Goal: Task Accomplishment & Management: Manage account settings

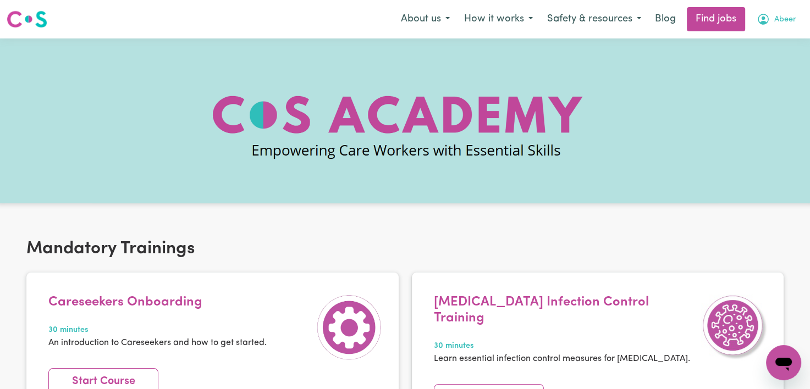
click at [789, 26] on button "Abeer" at bounding box center [776, 19] width 54 height 23
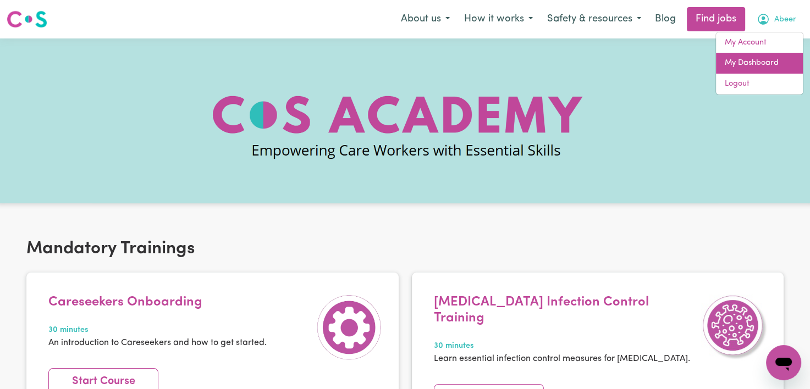
click at [759, 62] on link "My Dashboard" at bounding box center [759, 63] width 87 height 21
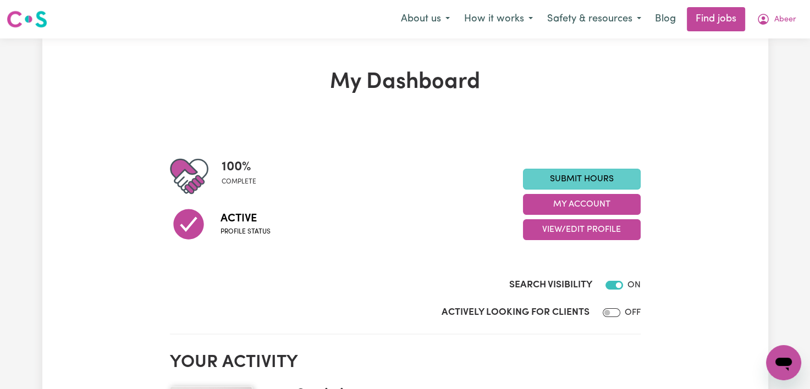
click at [629, 183] on link "Submit Hours" at bounding box center [582, 179] width 118 height 21
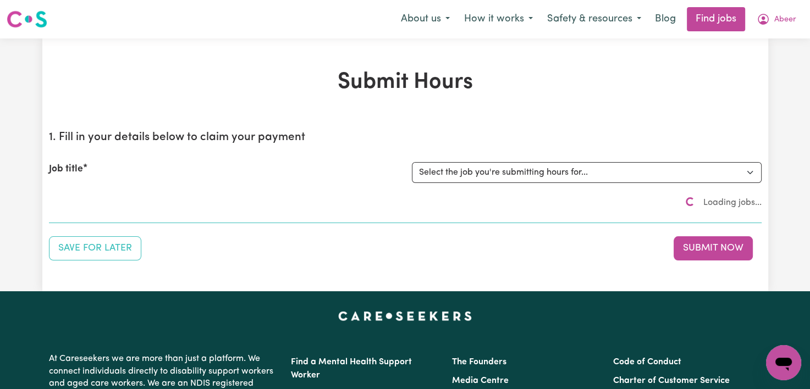
click at [629, 183] on div "Job title Select the job you're submitting hours for..." at bounding box center [405, 172] width 712 height 47
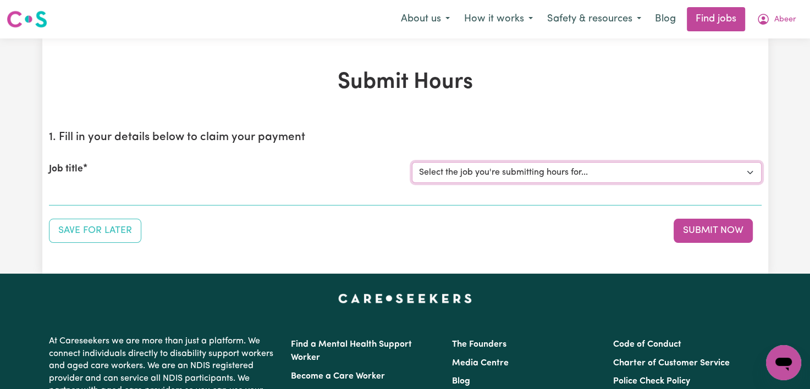
click at [628, 183] on div "Job title Select the job you're submitting hours for... [[PERSON_NAME]] Support…" at bounding box center [405, 172] width 712 height 47
click at [537, 141] on h2 "1. Fill in your details below to claim your payment" at bounding box center [405, 138] width 712 height 14
click at [102, 237] on button "Save for Later" at bounding box center [95, 231] width 92 height 24
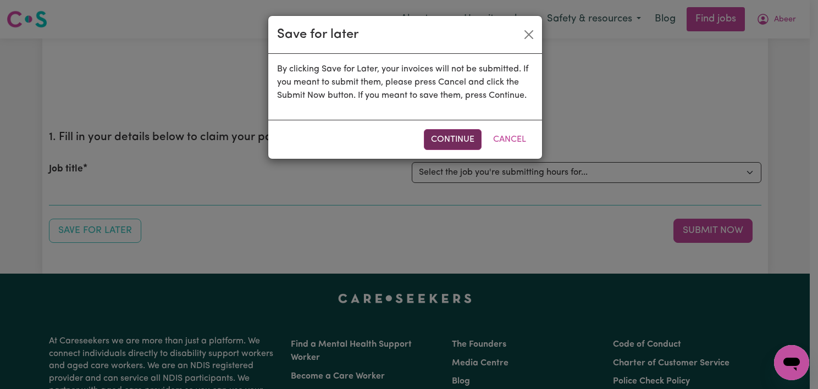
click at [477, 141] on button "Continue" at bounding box center [453, 139] width 58 height 21
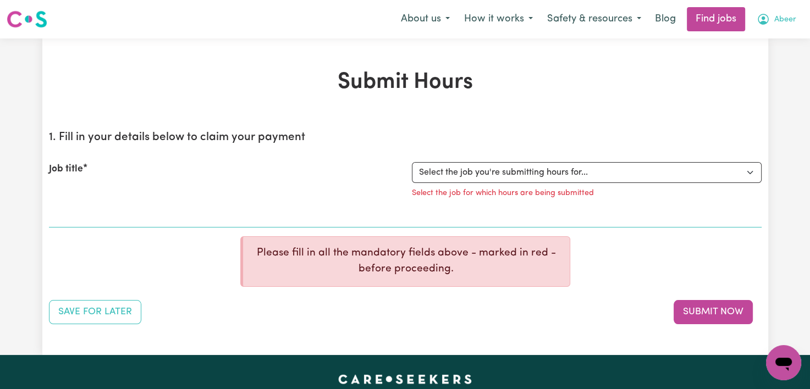
click at [775, 29] on button "Abeer" at bounding box center [776, 19] width 54 height 23
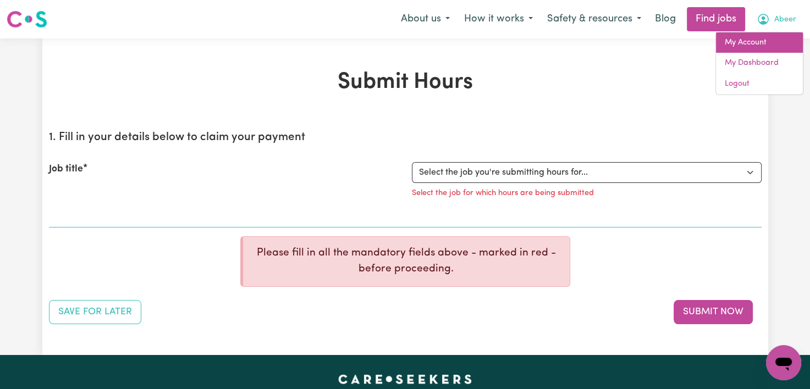
click at [741, 42] on link "My Account" at bounding box center [759, 42] width 87 height 21
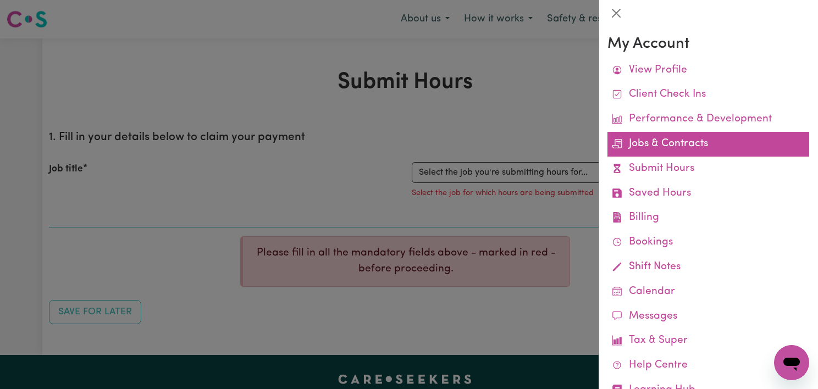
click at [666, 150] on link "Jobs & Contracts" at bounding box center [708, 144] width 202 height 25
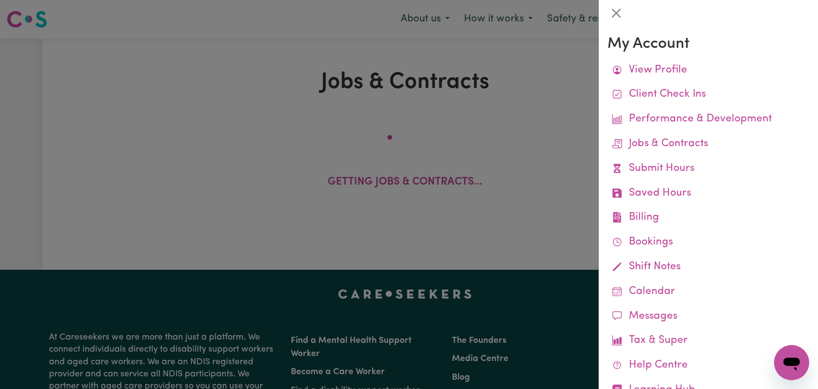
click at [539, 187] on div at bounding box center [409, 194] width 818 height 389
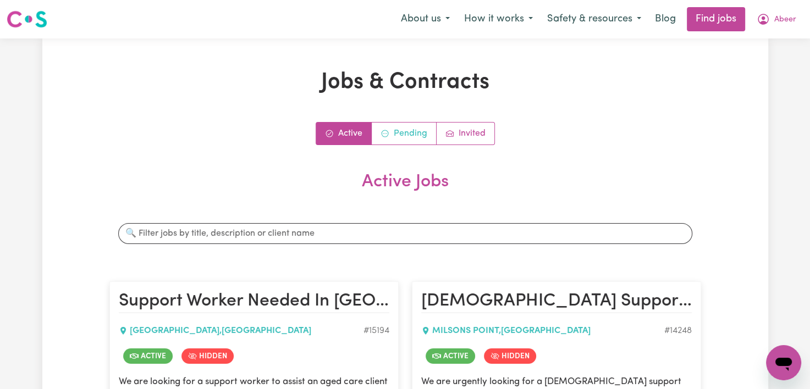
click at [413, 127] on link "Pending" at bounding box center [404, 134] width 65 height 22
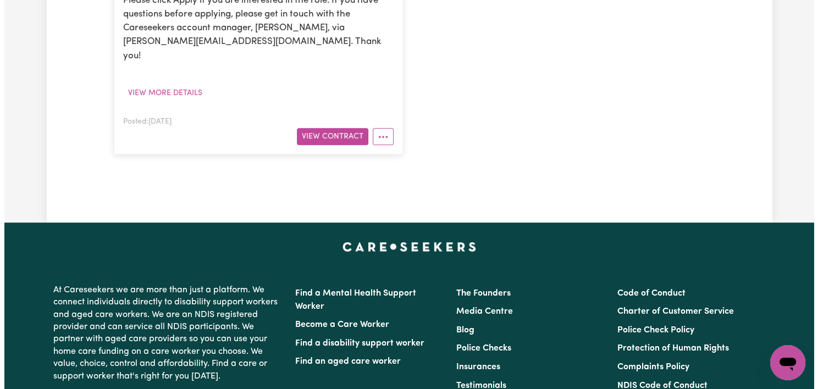
scroll to position [500, 0]
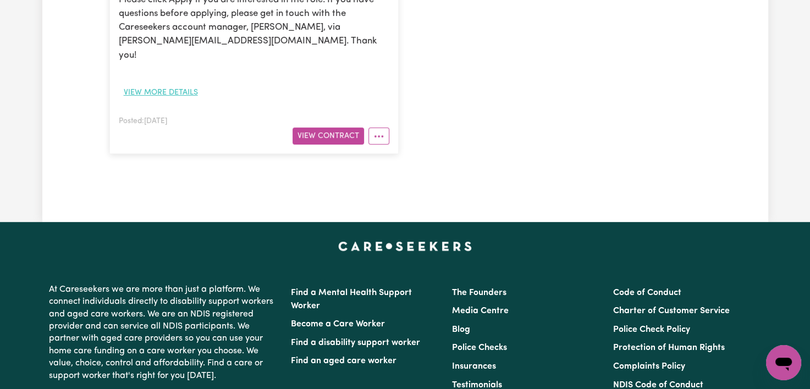
click at [187, 84] on button "View more details" at bounding box center [161, 92] width 84 height 17
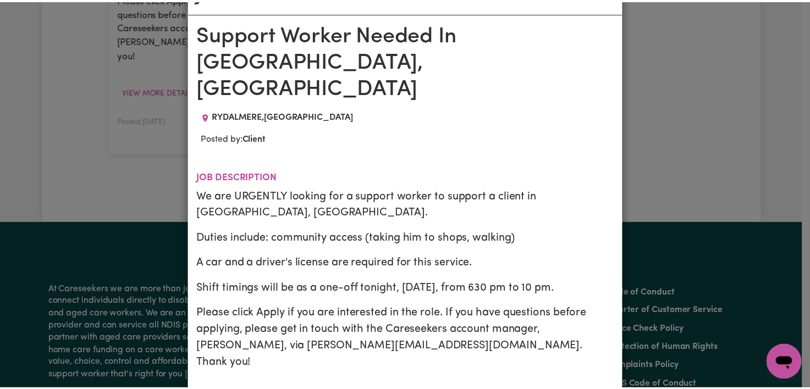
scroll to position [0, 0]
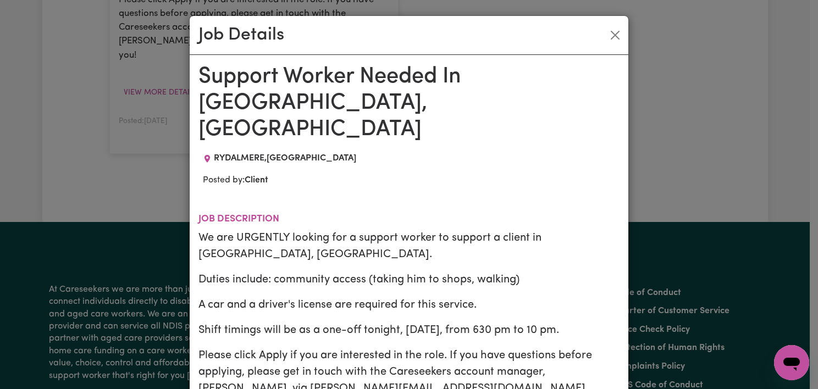
click at [75, 121] on div "Job Details Support Worker Needed In [GEOGRAPHIC_DATA], [GEOGRAPHIC_DATA] [GEOG…" at bounding box center [409, 194] width 818 height 389
click at [97, 73] on div "Job Details Support Worker Needed In [GEOGRAPHIC_DATA], [GEOGRAPHIC_DATA] [GEOG…" at bounding box center [409, 194] width 818 height 389
click at [618, 29] on button "Close" at bounding box center [615, 35] width 18 height 18
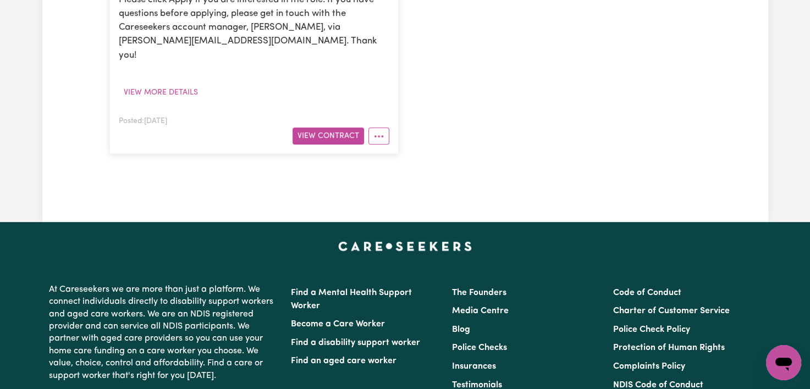
click at [375, 128] on button "More options" at bounding box center [378, 136] width 21 height 17
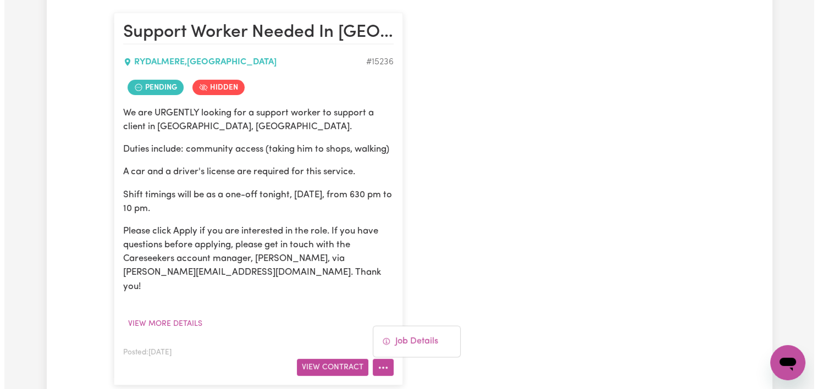
scroll to position [271, 0]
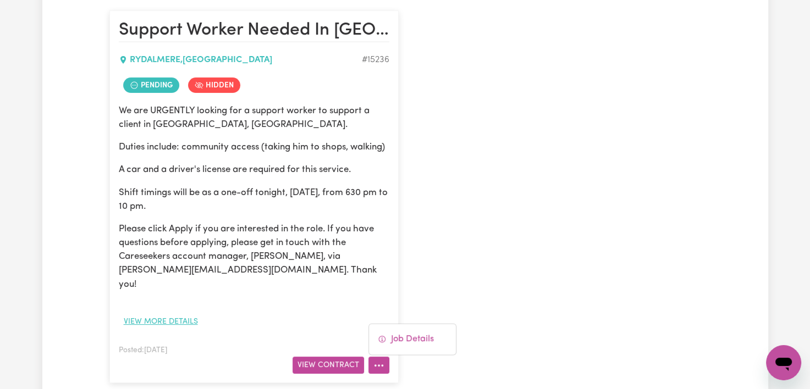
click at [182, 313] on button "View more details" at bounding box center [161, 321] width 84 height 17
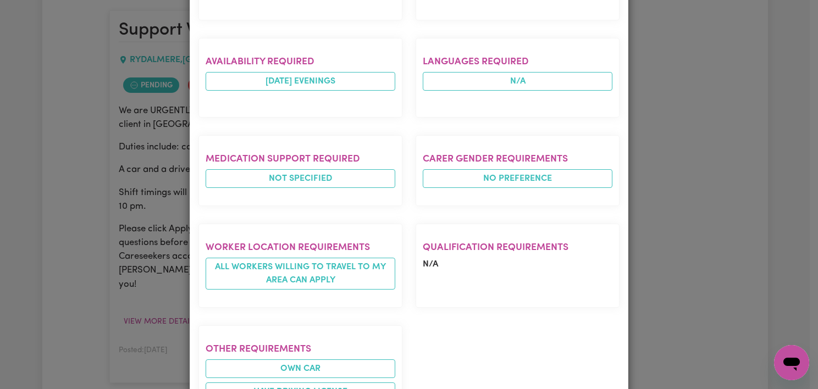
scroll to position [616, 0]
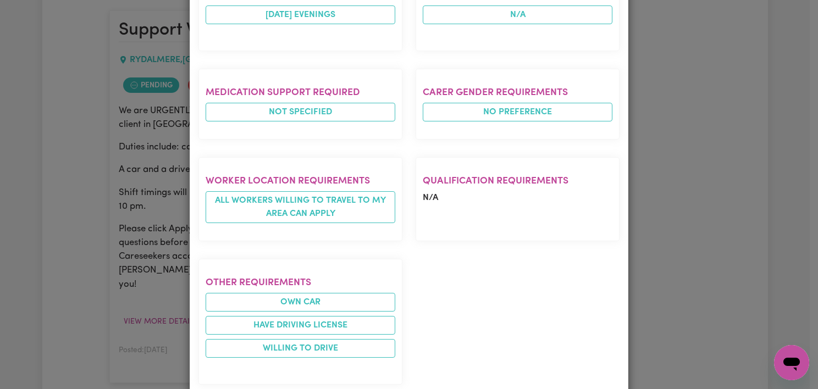
click at [83, 176] on div "Job Details Support Worker Needed In [GEOGRAPHIC_DATA], [GEOGRAPHIC_DATA] [GEOG…" at bounding box center [409, 194] width 818 height 389
click at [47, 169] on div "Job Details Support Worker Needed In [GEOGRAPHIC_DATA], [GEOGRAPHIC_DATA] [GEOG…" at bounding box center [409, 194] width 818 height 389
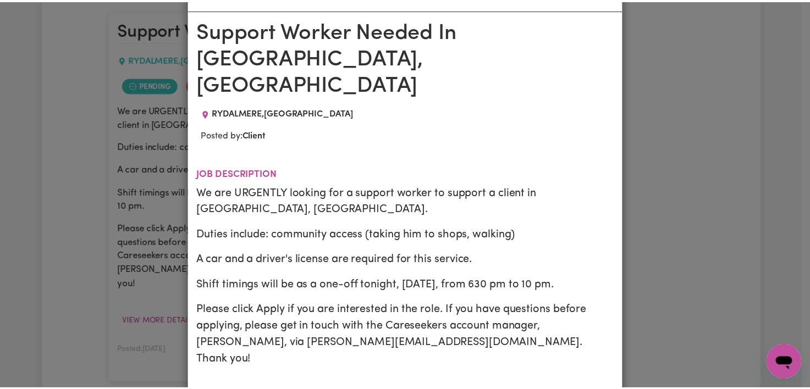
scroll to position [0, 0]
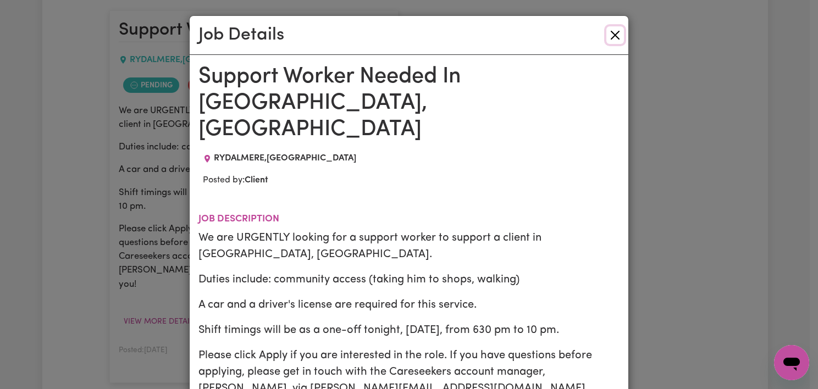
click at [615, 34] on button "Close" at bounding box center [615, 35] width 18 height 18
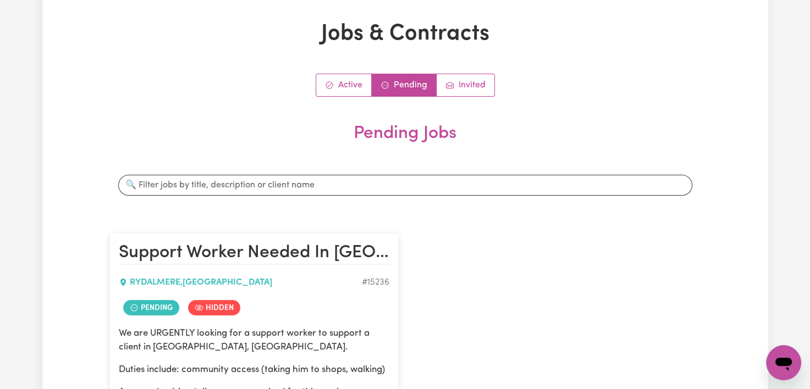
scroll to position [20, 0]
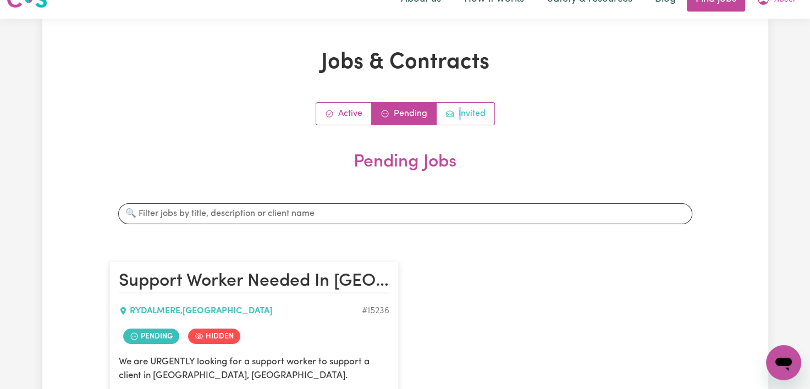
drag, startPoint x: 458, startPoint y: 124, endPoint x: 461, endPoint y: 115, distance: 9.4
click at [461, 115] on div "Active Pending Invited" at bounding box center [405, 113] width 179 height 23
click at [461, 115] on link "Invited" at bounding box center [465, 114] width 58 height 22
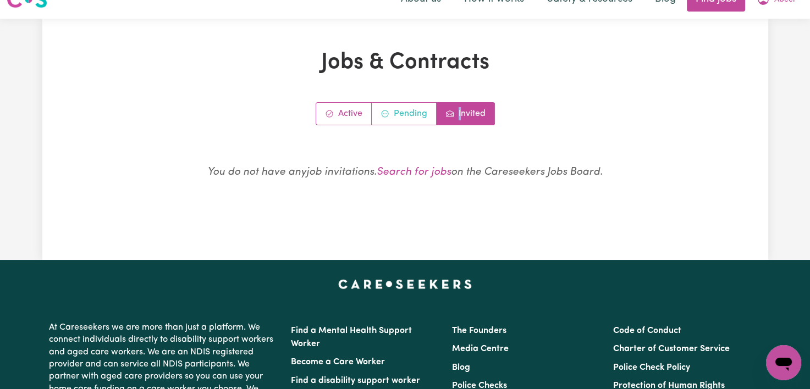
click at [410, 120] on link "Pending" at bounding box center [404, 114] width 65 height 22
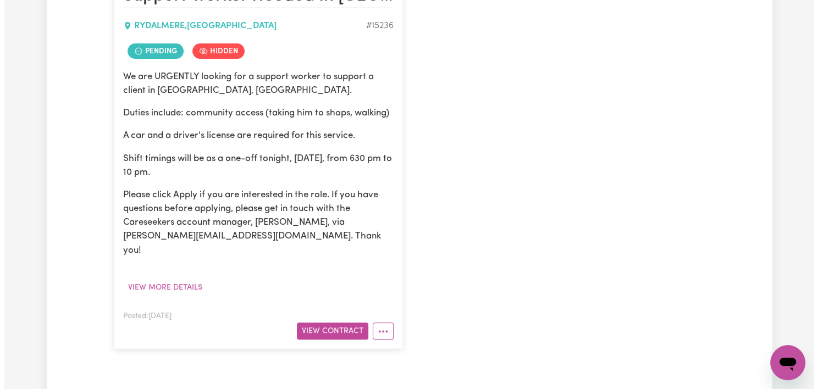
scroll to position [327, 0]
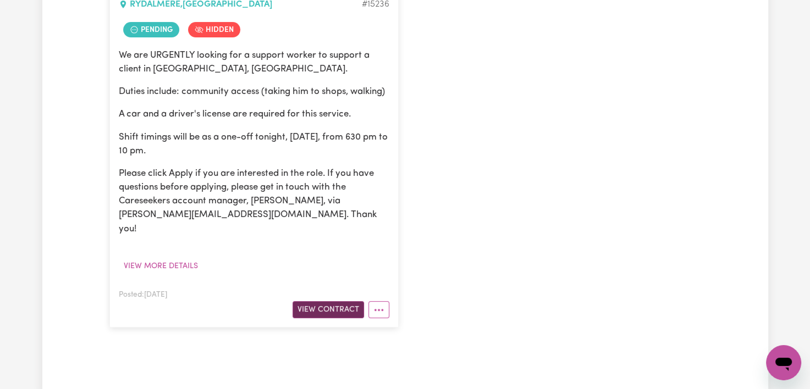
click at [339, 301] on button "View Contract" at bounding box center [327, 309] width 71 height 17
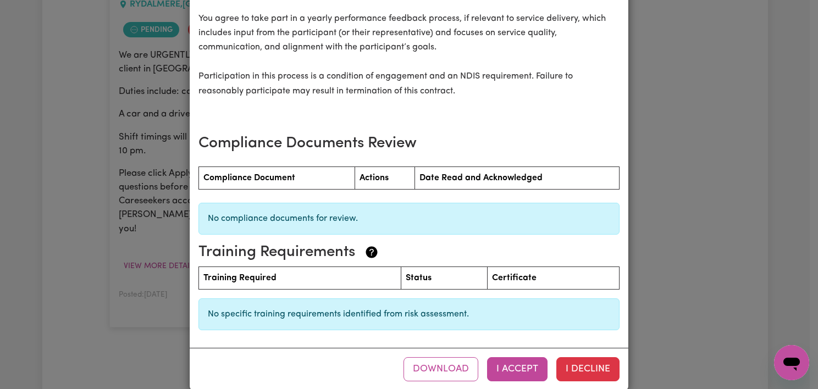
scroll to position [1505, 0]
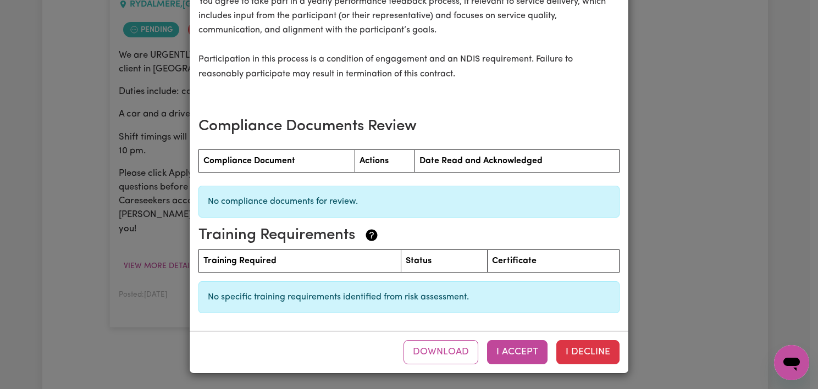
click at [504, 349] on button "I Accept" at bounding box center [517, 352] width 60 height 24
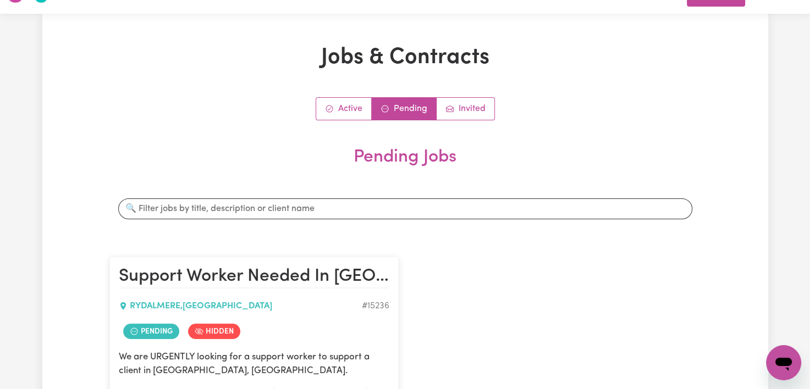
scroll to position [0, 0]
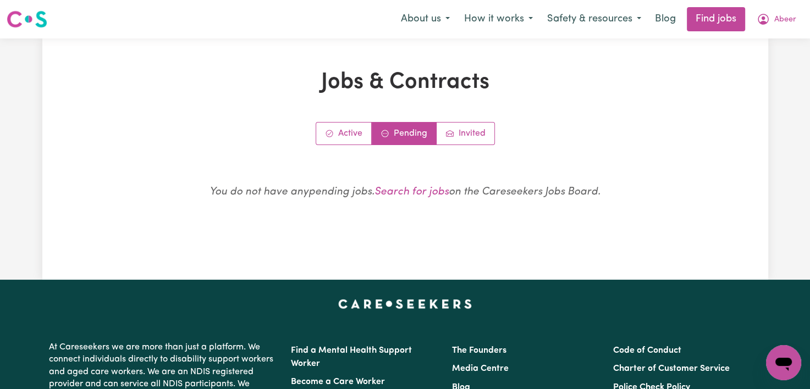
drag, startPoint x: 334, startPoint y: 158, endPoint x: 346, endPoint y: 120, distance: 40.2
click at [346, 120] on div "Jobs & Contracts Active Pending Invited You do not have any pending jobs . Sear…" at bounding box center [405, 159] width 605 height 180
drag, startPoint x: 346, startPoint y: 120, endPoint x: 339, endPoint y: 138, distance: 19.5
click at [339, 138] on link "Active" at bounding box center [344, 134] width 56 height 22
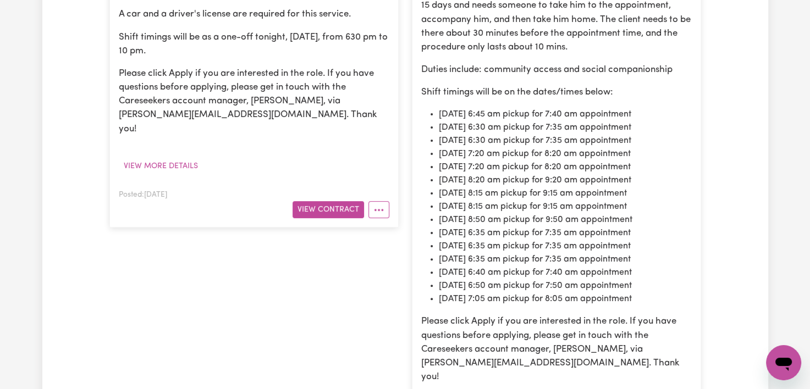
scroll to position [427, 0]
drag, startPoint x: 435, startPoint y: 167, endPoint x: 660, endPoint y: 167, distance: 224.8
click at [660, 167] on ul "[DATE] 6:45 am pickup for 7:40 am appointment [DATE] 6:30 am pickup for 7:35 am…" at bounding box center [556, 206] width 270 height 198
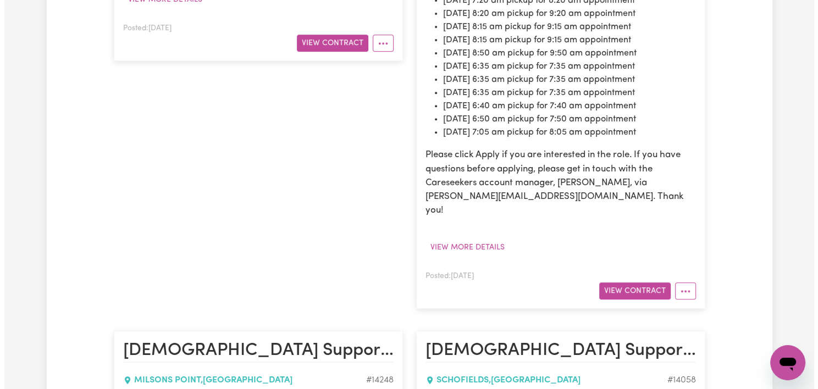
scroll to position [594, 0]
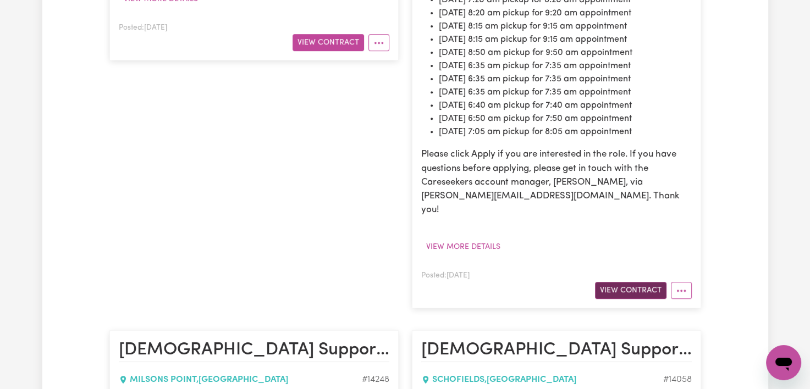
click at [624, 282] on button "View Contract" at bounding box center [630, 290] width 71 height 17
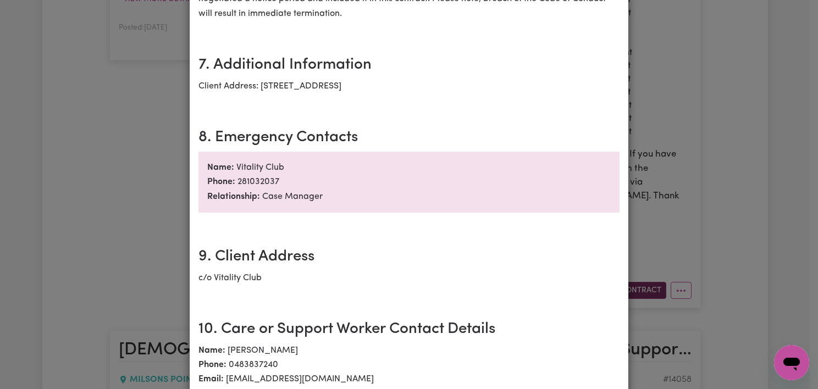
scroll to position [1478, 0]
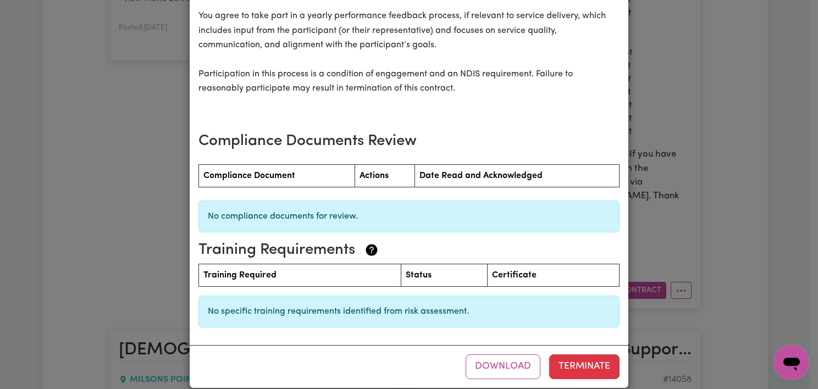
click at [66, 161] on div "Support Worker Needed In [GEOGRAPHIC_DATA], [GEOGRAPHIC_DATA] [DEMOGRAPHIC_DATA…" at bounding box center [409, 194] width 818 height 389
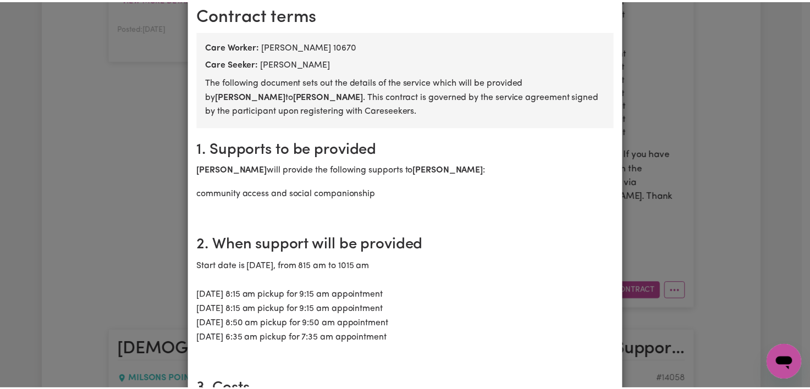
scroll to position [0, 0]
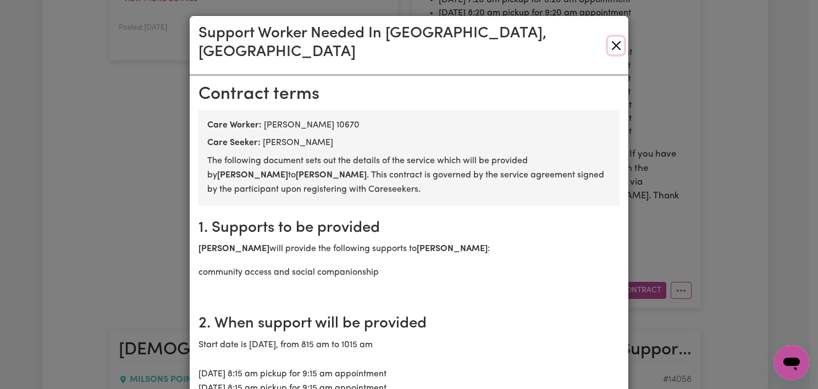
click at [609, 37] on button "Close" at bounding box center [616, 46] width 16 height 18
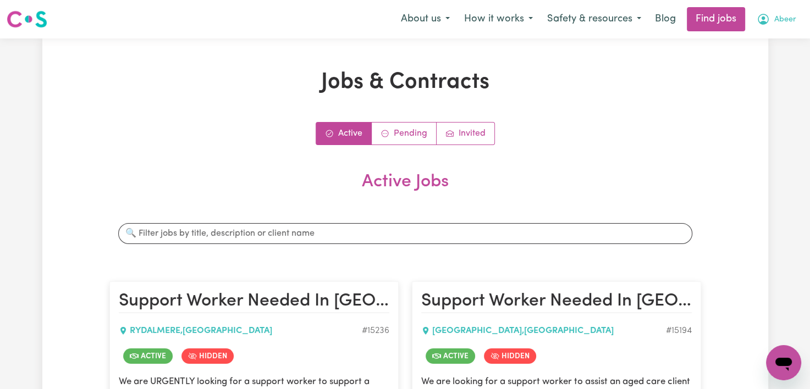
click at [767, 16] on icon "My Account" at bounding box center [762, 19] width 13 height 13
click at [753, 70] on link "My Dashboard" at bounding box center [759, 63] width 87 height 21
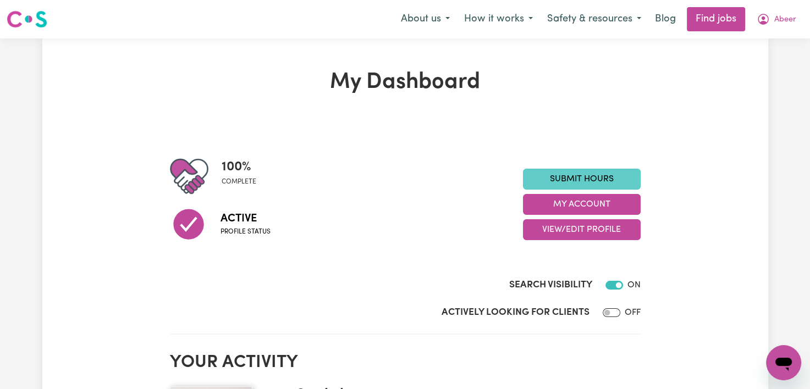
click at [607, 169] on link "Submit Hours" at bounding box center [582, 179] width 118 height 21
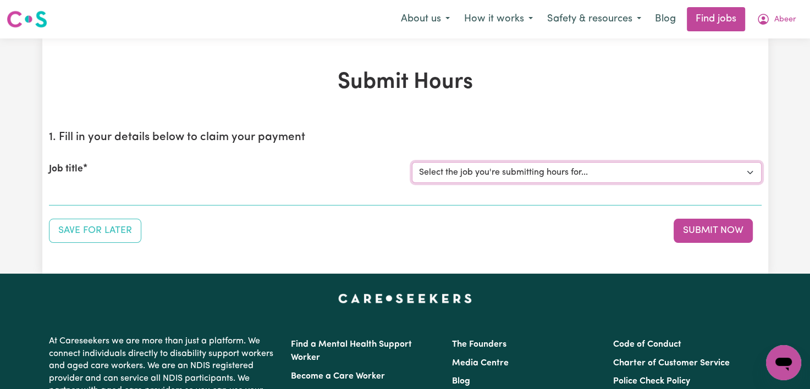
click at [634, 169] on select "Select the job you're submitting hours for... [Kishore Hands Of Care] Support W…" at bounding box center [587, 172] width 350 height 21
select select "15236"
click at [412, 162] on select "Select the job you're submitting hours for... [Kishore Hands Of Care] Support W…" at bounding box center [587, 172] width 350 height 21
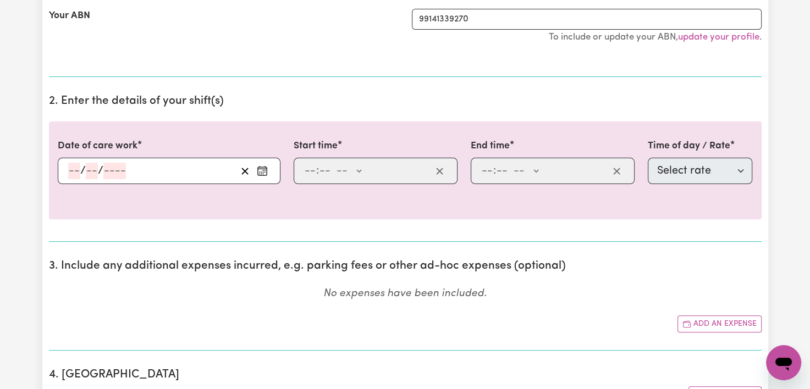
scroll to position [314, 0]
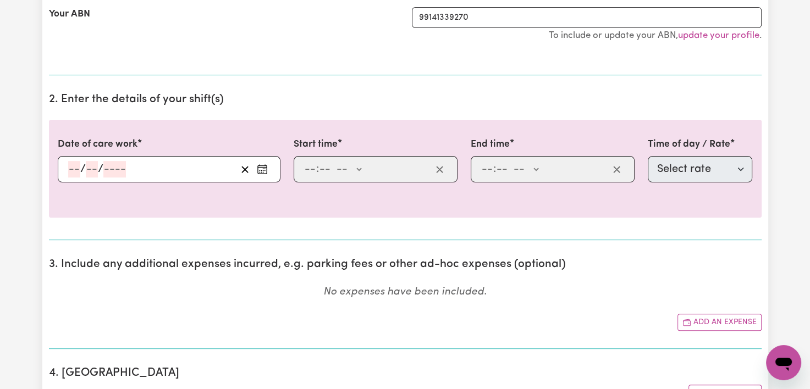
click at [89, 163] on input "number" at bounding box center [92, 169] width 12 height 16
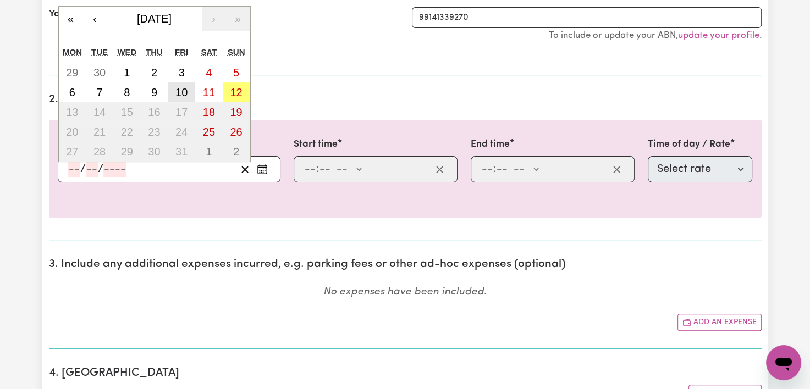
click at [179, 90] on abbr "10" at bounding box center [181, 92] width 12 height 12
type input "[DATE]"
type input "10"
type input "2025"
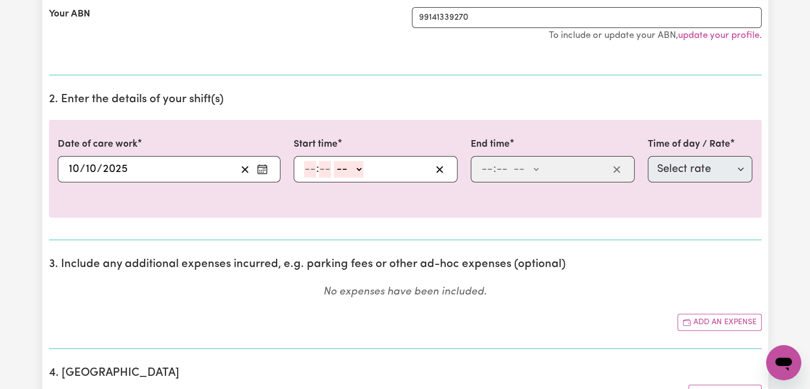
click at [301, 172] on div ": -- AM PM" at bounding box center [376, 169] width 164 height 26
click at [304, 170] on input "number" at bounding box center [310, 169] width 12 height 16
type input "12"
type input "6"
click at [304, 170] on input "12" at bounding box center [309, 169] width 11 height 16
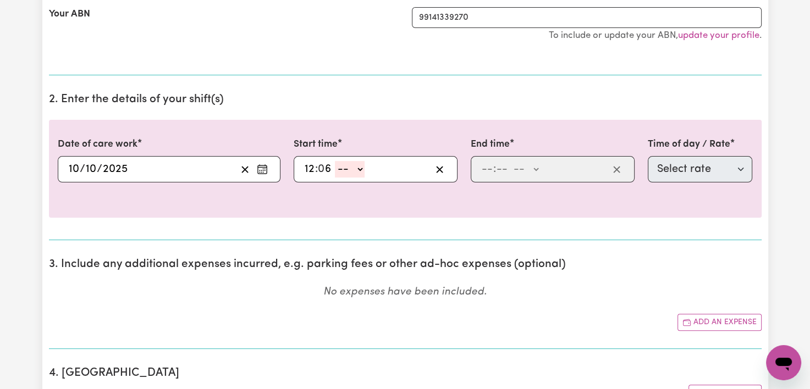
click at [304, 170] on input "12" at bounding box center [309, 169] width 11 height 16
type input "12"
type input "7"
drag, startPoint x: 375, startPoint y: 164, endPoint x: 361, endPoint y: 170, distance: 16.0
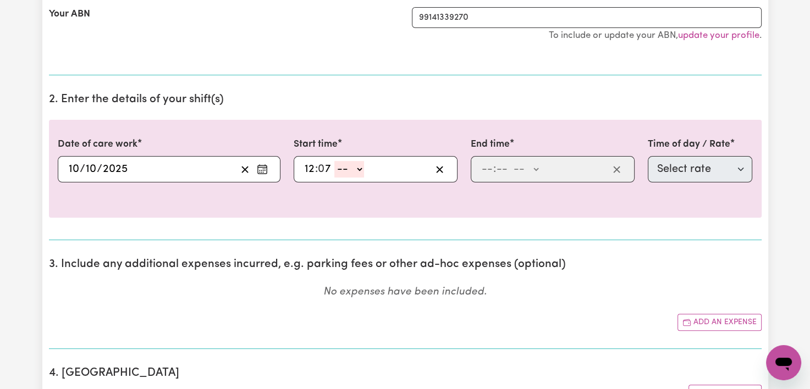
click at [361, 170] on div "12 : 0 7 -- AM PM" at bounding box center [367, 169] width 128 height 16
click at [361, 170] on select "-- AM PM" at bounding box center [349, 169] width 30 height 16
select select "am"
click at [334, 161] on select "-- AM PM" at bounding box center [349, 169] width 30 height 16
click at [310, 174] on input "12" at bounding box center [309, 169] width 11 height 16
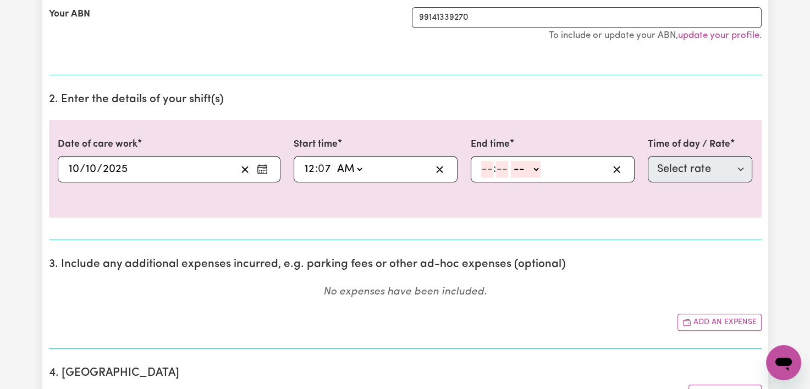
click at [310, 174] on input "12" at bounding box center [309, 169] width 11 height 16
type input "06:07"
type input "6"
type input "06:04"
type input "4"
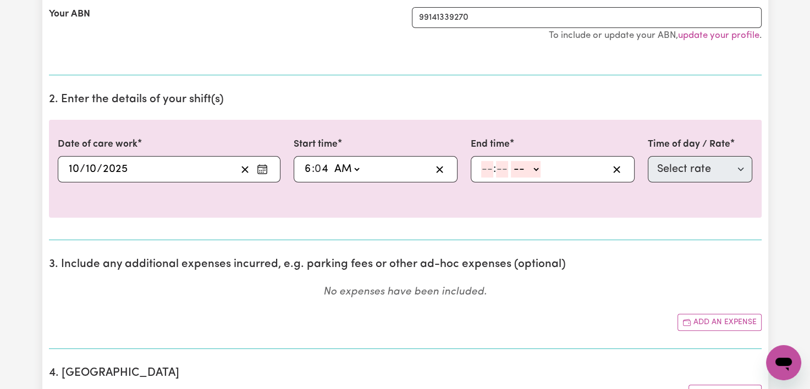
type input "06:40"
type input "40"
click at [352, 167] on select "AM PM" at bounding box center [346, 169] width 30 height 16
select select "pm"
click at [331, 161] on select "AM PM" at bounding box center [346, 169] width 30 height 16
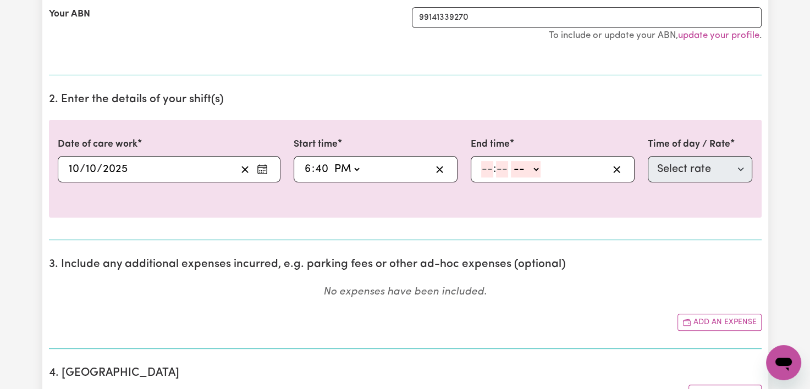
type input "18:40"
click at [488, 167] on input "number" at bounding box center [487, 169] width 12 height 16
click at [533, 173] on select "-- AM PM" at bounding box center [526, 169] width 30 height 16
select select "pm"
click at [511, 161] on select "-- AM PM" at bounding box center [526, 169] width 30 height 16
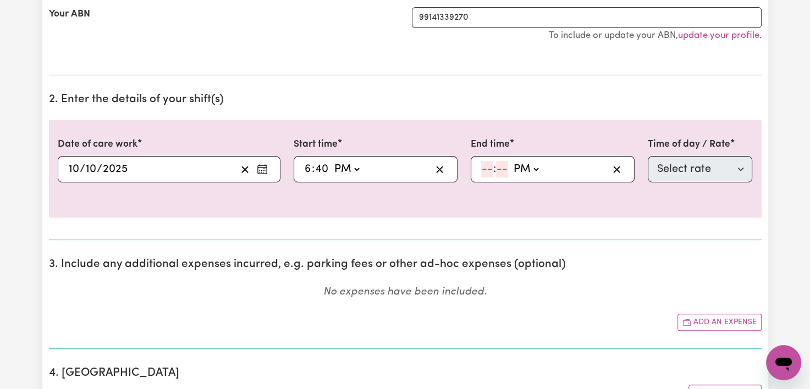
click at [484, 173] on input "number" at bounding box center [487, 169] width 12 height 16
type input "10"
type input "22:02"
type input "2"
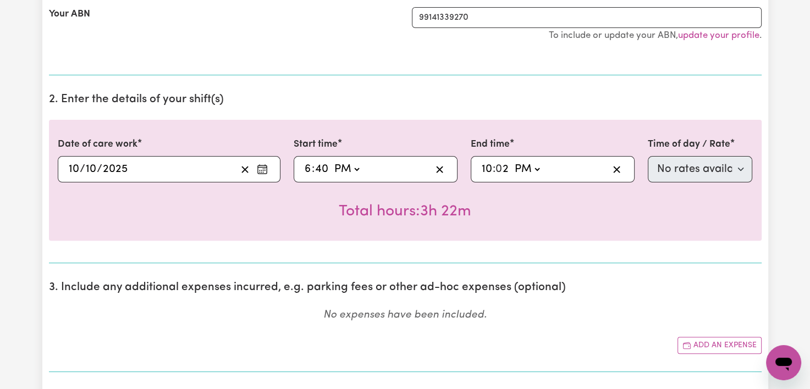
type input "22:20"
type input "20"
type input "22:02"
type input "2"
type input "22:03"
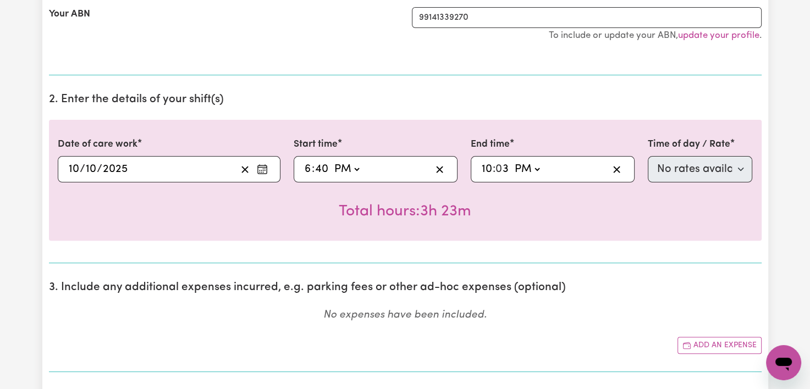
type input "30"
type input "22:30"
type input "30"
click at [731, 178] on div "Date of care work [DATE] [DATE] « ‹ [DATE] › » Mon Tue Wed Thu Fri Sat Sun 29 3…" at bounding box center [405, 180] width 712 height 121
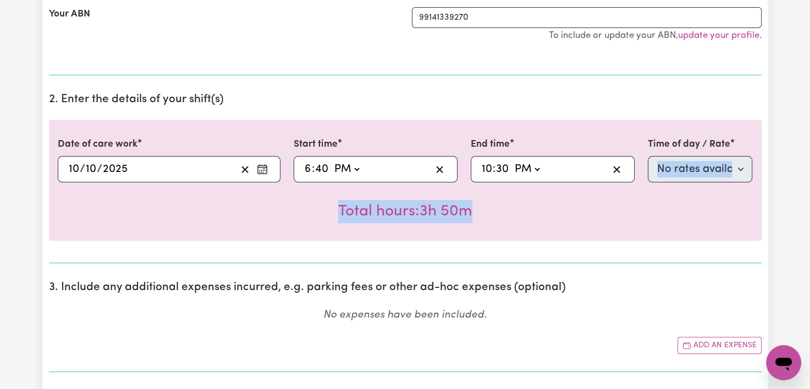
click at [617, 222] on div "Date of care work [DATE] [DATE] « ‹ [DATE] › » Mon Tue Wed Thu Fri Sat Sun 29 3…" at bounding box center [405, 180] width 712 height 121
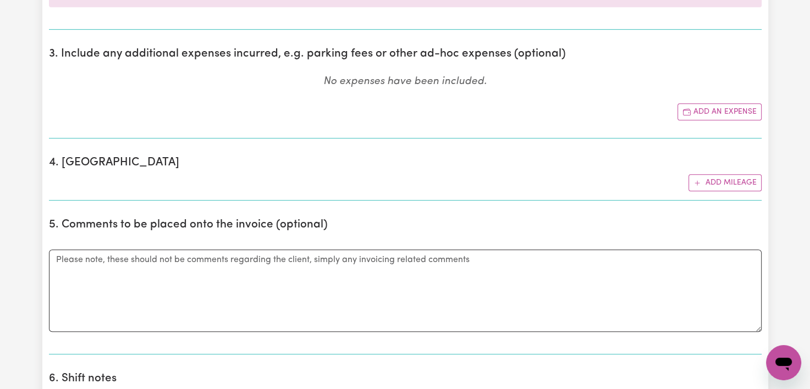
scroll to position [550, 0]
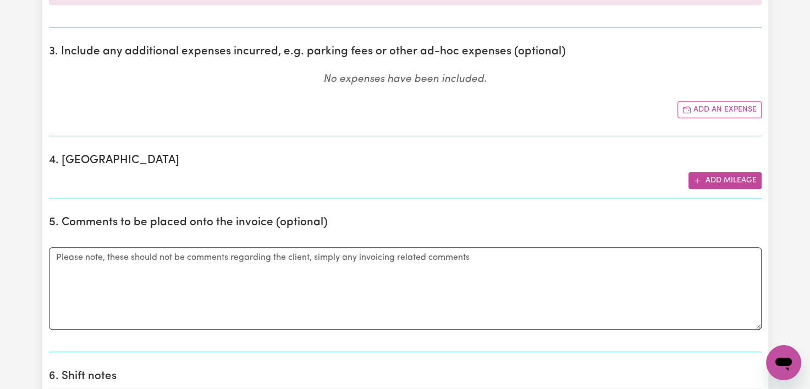
click at [703, 182] on button "Add mileage" at bounding box center [724, 180] width 73 height 17
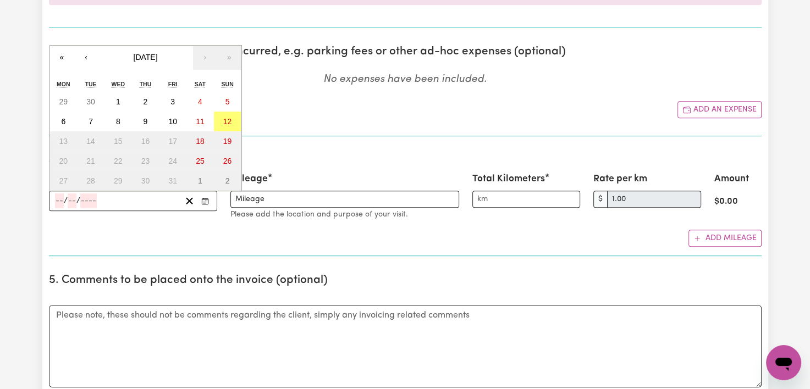
click at [70, 200] on input "number" at bounding box center [72, 201] width 9 height 15
click at [175, 117] on abbr "10" at bounding box center [172, 121] width 9 height 9
type input "[DATE]"
type input "10"
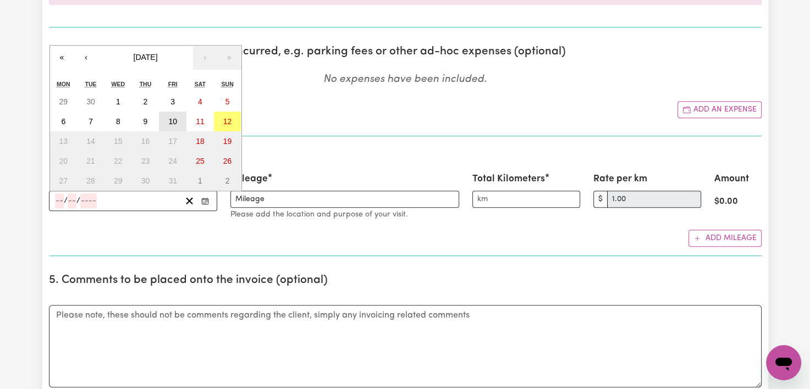
type input "2025"
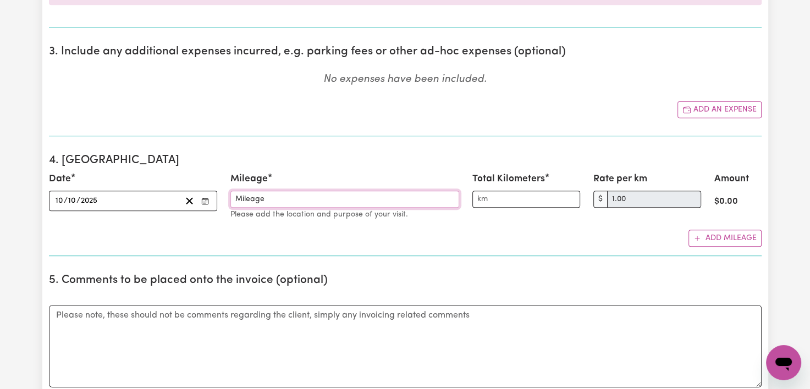
click at [275, 196] on input "Mileage" at bounding box center [344, 199] width 229 height 17
click at [501, 200] on input "Total Kilometers" at bounding box center [526, 199] width 108 height 17
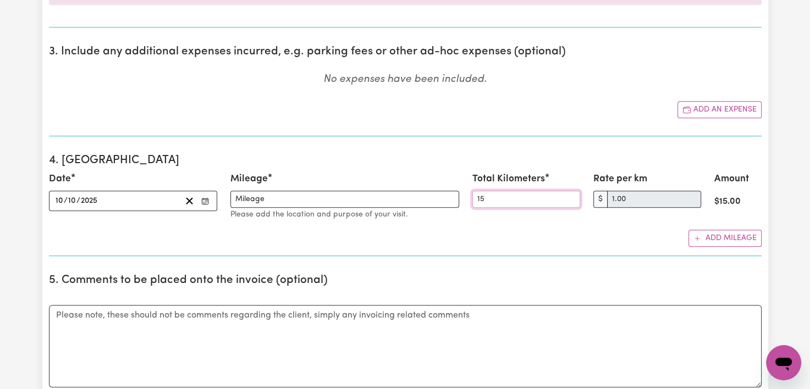
type input "15"
click at [627, 224] on div "Date [DATE] [DATE] « ‹ [DATE] › » Mon Tue Wed Thu Fri Sat Sun 29 30 1 2 3 4 5 6…" at bounding box center [405, 209] width 712 height 75
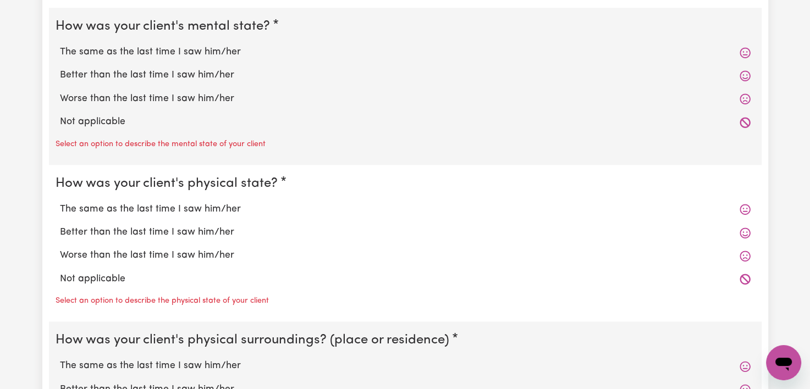
scroll to position [902, 0]
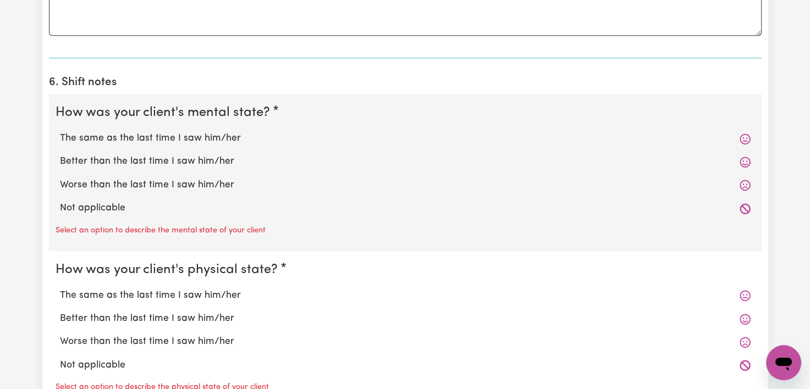
click at [62, 211] on label "Not applicable" at bounding box center [405, 208] width 690 height 14
click at [60, 201] on input "Not applicable" at bounding box center [59, 201] width 1 height 1
radio input "true"
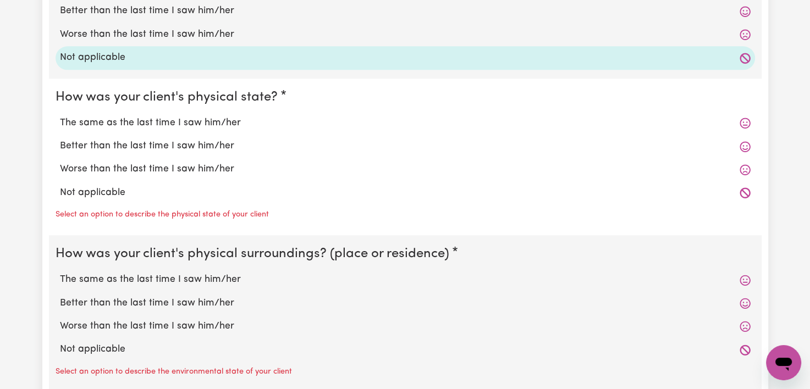
click at [75, 195] on label "Not applicable" at bounding box center [405, 193] width 690 height 14
click at [60, 186] on input "Not applicable" at bounding box center [59, 185] width 1 height 1
radio input "true"
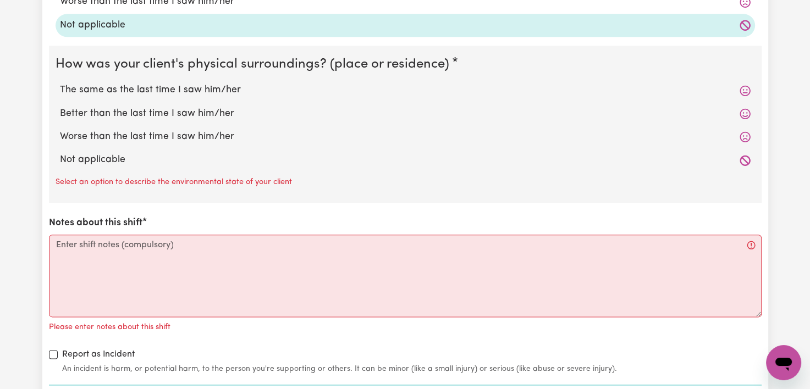
click at [71, 158] on label "Not applicable" at bounding box center [405, 160] width 690 height 14
click at [60, 153] on input "Not applicable" at bounding box center [59, 152] width 1 height 1
radio input "true"
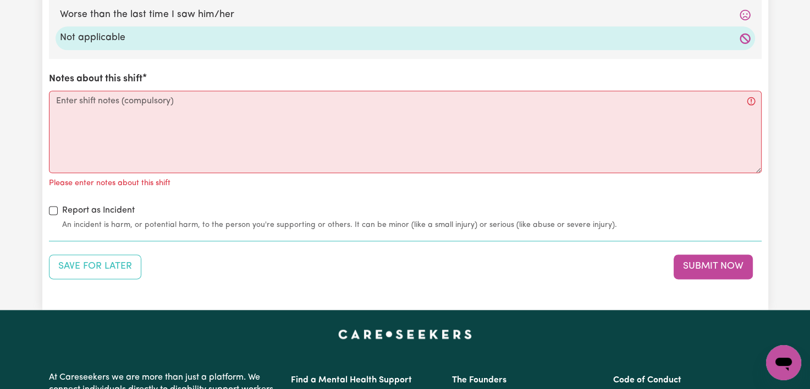
scroll to position [1345, 0]
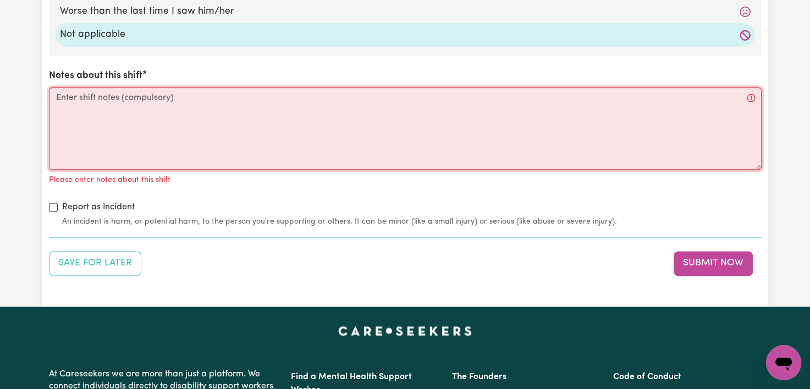
click at [63, 110] on textarea "Notes about this shift" at bounding box center [405, 128] width 712 height 82
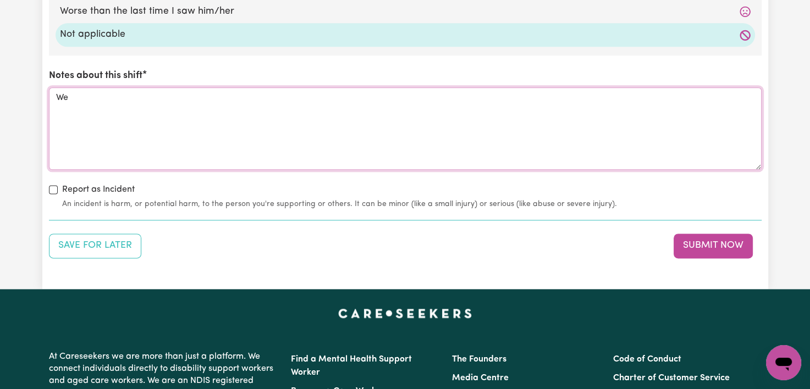
type textarea "W"
type textarea "U"
drag, startPoint x: 145, startPoint y: 93, endPoint x: 291, endPoint y: 87, distance: 145.8
click at [291, 87] on textarea "I picked them from rydalmare and dropped them" at bounding box center [405, 128] width 712 height 82
drag, startPoint x: 138, startPoint y: 93, endPoint x: 388, endPoint y: 97, distance: 250.1
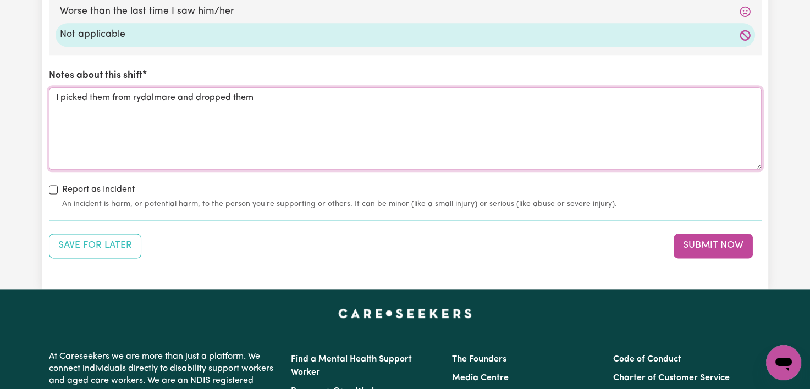
click at [388, 97] on textarea "I picked them from rydalmare and dropped them" at bounding box center [405, 128] width 712 height 82
click at [284, 121] on textarea "I picked them from rydalmare and dropped them" at bounding box center [405, 128] width 712 height 82
click at [286, 96] on textarea "I picked them from rydalmere and dropped them" at bounding box center [405, 128] width 712 height 82
click at [541, 128] on textarea "I picked them from rydalmere and dropped them to [GEOGRAPHIC_DATA]" at bounding box center [405, 128] width 712 height 82
type textarea "I picked them from rydalmere and dropped them to [GEOGRAPHIC_DATA]"
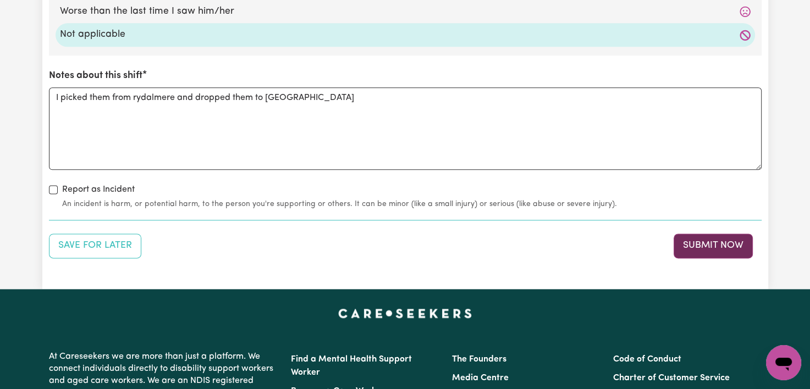
click at [724, 245] on button "Submit Now" at bounding box center [712, 246] width 79 height 24
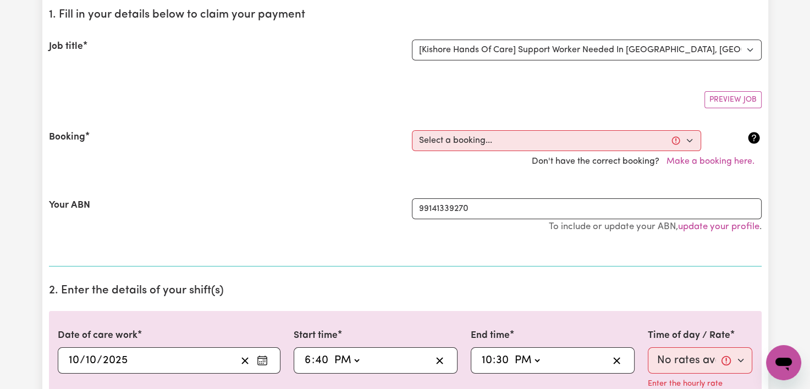
scroll to position [68, 0]
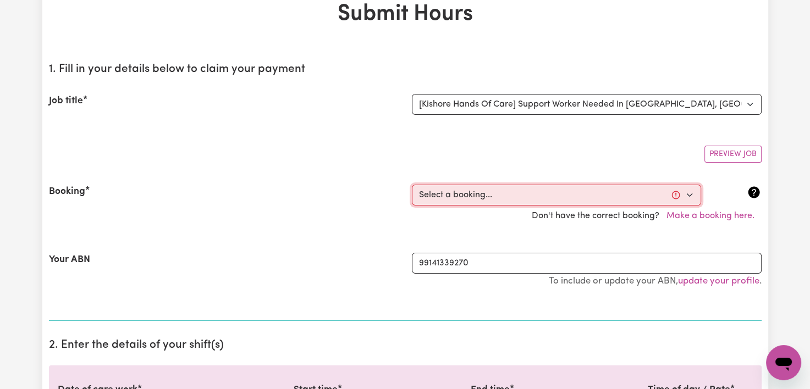
click at [679, 192] on select "Select a booking... [DATE] 6:30pm to 10:00pm (ONE-OFF)" at bounding box center [556, 195] width 289 height 21
select select "369402"
click at [412, 185] on select "Select a booking... [DATE] 6:30pm to 10:00pm (ONE-OFF)" at bounding box center [556, 195] width 289 height 21
select select "pm"
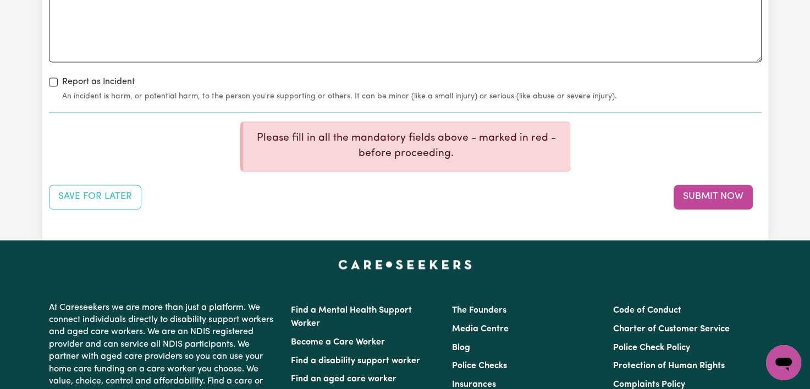
scroll to position [1601, 0]
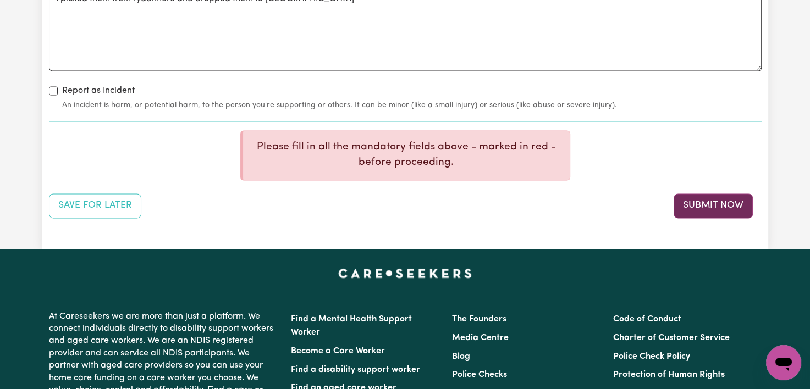
click at [712, 202] on button "Submit Now" at bounding box center [712, 206] width 79 height 24
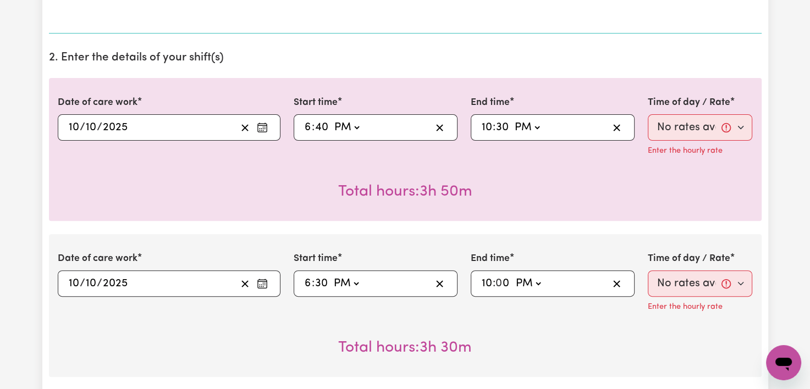
scroll to position [362, 0]
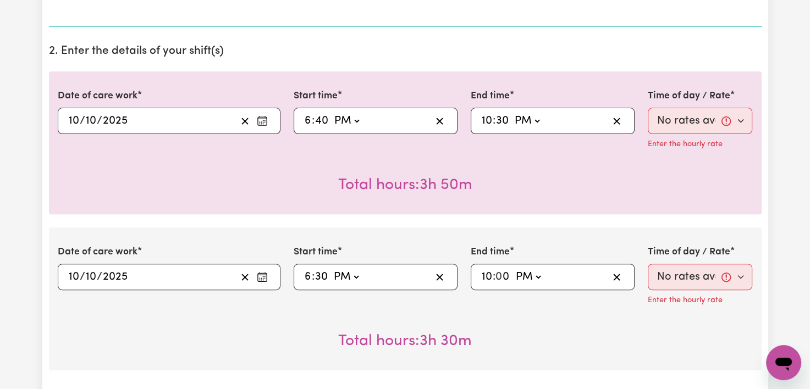
click at [697, 147] on p "Enter the hourly rate" at bounding box center [685, 145] width 75 height 12
click at [593, 130] on div "22:30 10 : 30 AM PM" at bounding box center [553, 121] width 164 height 26
click at [668, 145] on p "Enter the hourly rate" at bounding box center [685, 145] width 75 height 12
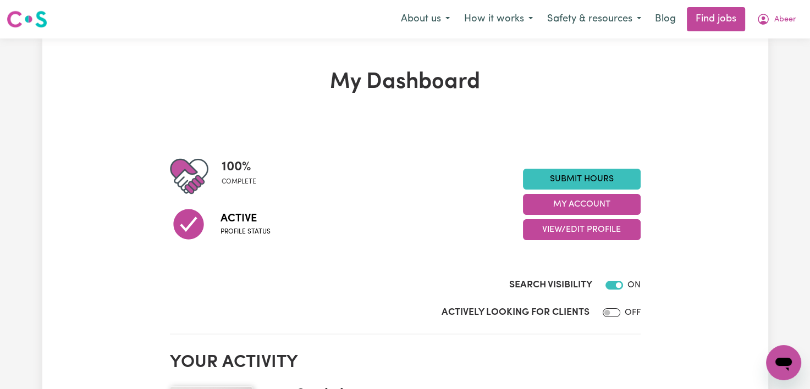
click at [605, 185] on link "Submit Hours" at bounding box center [582, 179] width 118 height 21
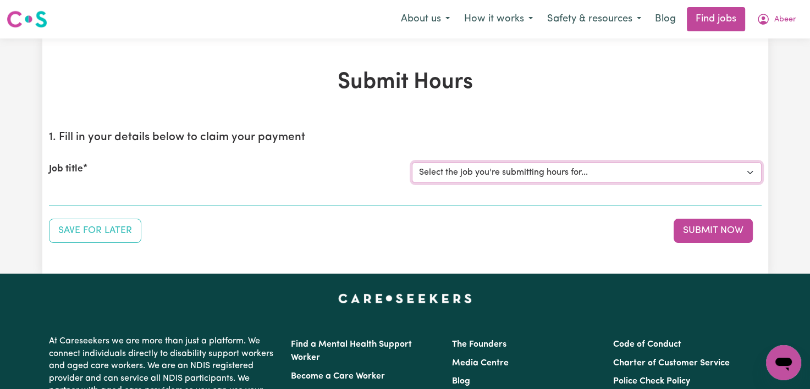
click at [583, 171] on select "Select the job you're submitting hours for... [Kishore Hands Of Care] Support W…" at bounding box center [587, 172] width 350 height 21
select select "15236"
click at [412, 162] on select "Select the job you're submitting hours for... [Kishore Hands Of Care] Support W…" at bounding box center [587, 172] width 350 height 21
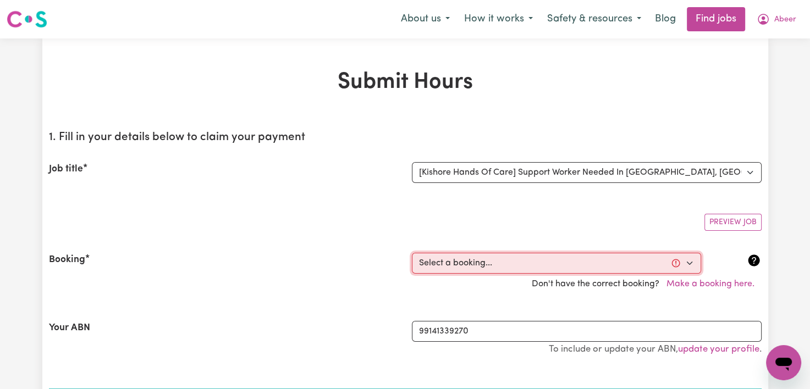
click at [571, 262] on select "Select a booking... [DATE] 6:30pm to 10:00pm (ONE-OFF)" at bounding box center [556, 263] width 289 height 21
select select "369402"
click at [412, 253] on select "Select a booking... [DATE] 6:30pm to 10:00pm (ONE-OFF)" at bounding box center [556, 263] width 289 height 21
type input "[DATE]"
type input "10"
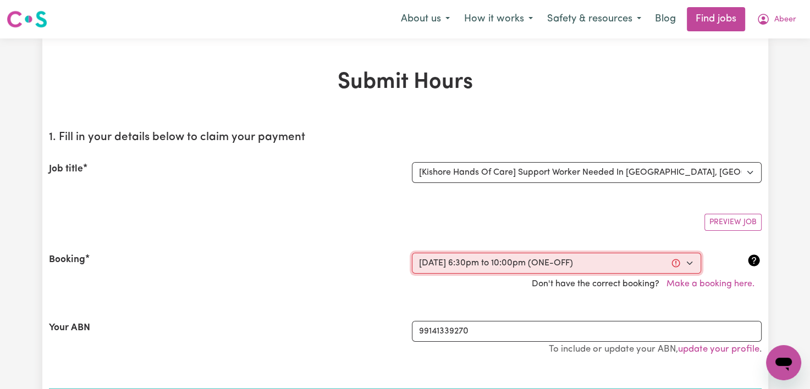
type input "10"
type input "2025"
type input "18:30"
type input "6"
type input "30"
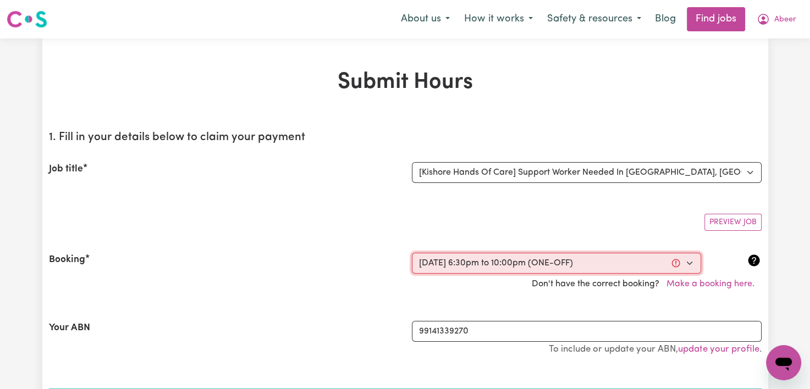
select select "pm"
type input "22:00"
type input "10"
type input "0"
select select "pm"
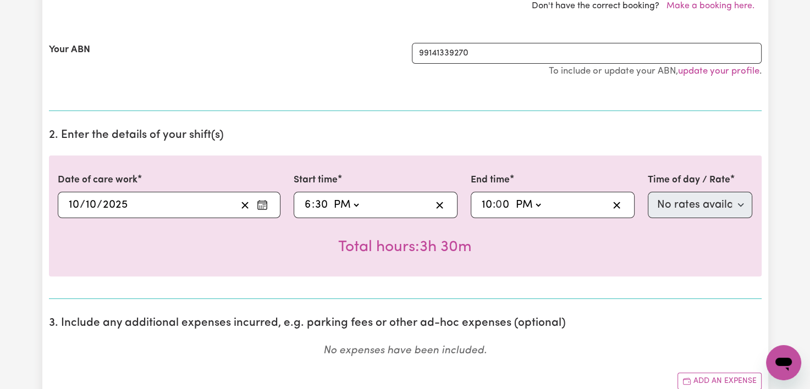
scroll to position [279, 0]
click at [537, 204] on select "AM PM" at bounding box center [528, 204] width 30 height 16
click at [513, 196] on select "AM PM" at bounding box center [528, 204] width 30 height 16
click at [488, 205] on input "10" at bounding box center [487, 204] width 12 height 16
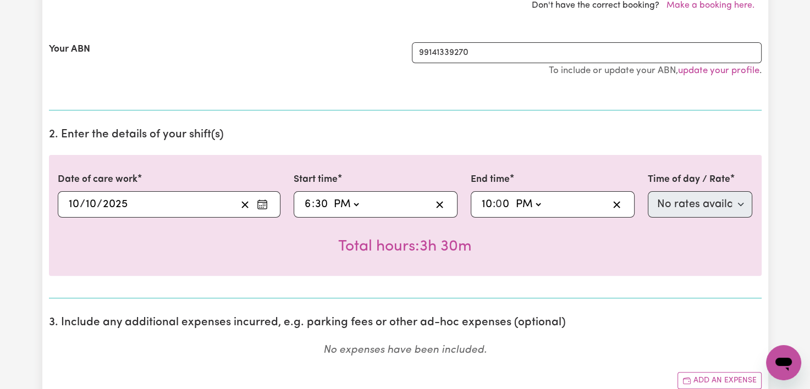
click at [500, 203] on input "0" at bounding box center [503, 204] width 14 height 16
drag, startPoint x: 500, startPoint y: 203, endPoint x: 506, endPoint y: 203, distance: 6.6
click at [506, 203] on input "0" at bounding box center [503, 204] width 14 height 16
type input "22:03"
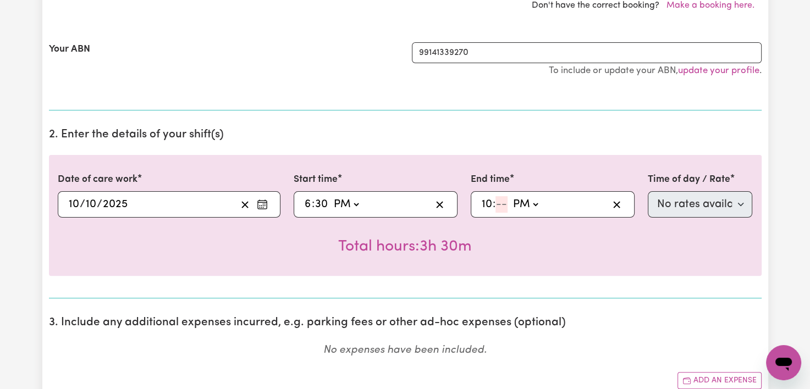
type input "3"
type input "22:30"
type input "30"
click at [522, 240] on div "Total hours: 4h" at bounding box center [405, 238] width 695 height 41
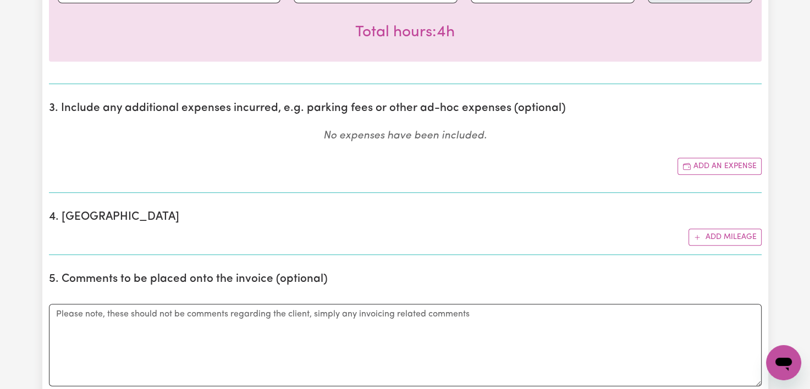
scroll to position [486, 0]
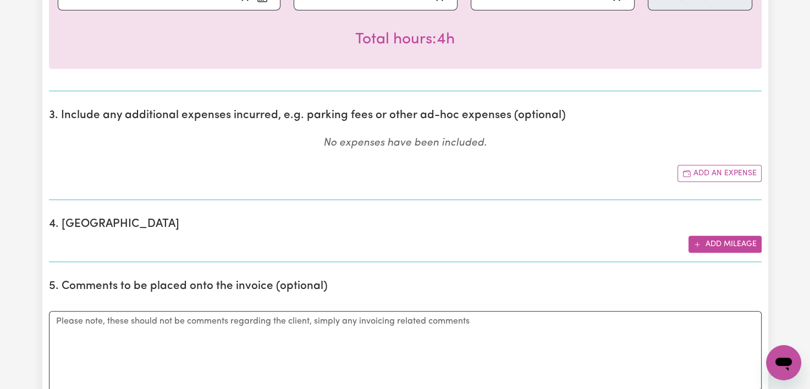
click at [734, 242] on button "Add mileage" at bounding box center [724, 244] width 73 height 17
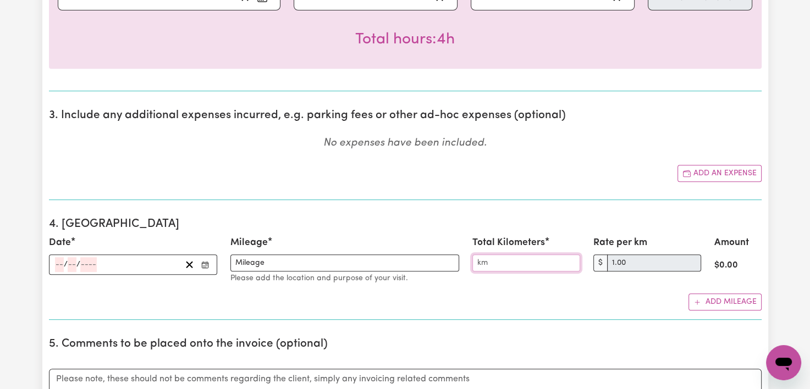
click at [498, 260] on input "Total Kilometers" at bounding box center [526, 263] width 108 height 17
type input "15"
click at [120, 265] on div "/ /" at bounding box center [117, 264] width 127 height 15
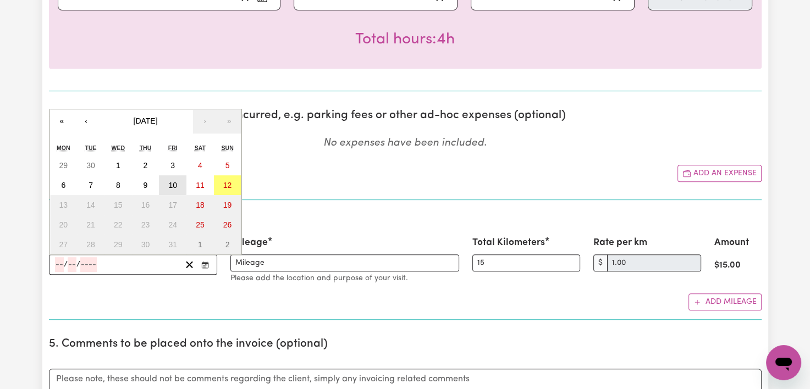
click at [172, 183] on abbr "10" at bounding box center [172, 185] width 9 height 9
type input "[DATE]"
type input "10"
type input "2025"
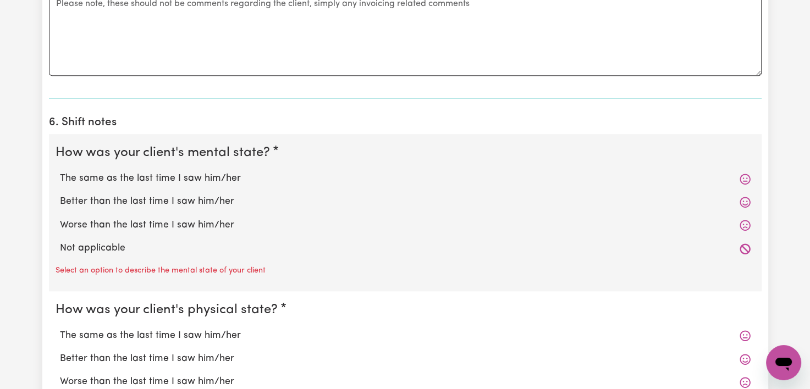
scroll to position [966, 0]
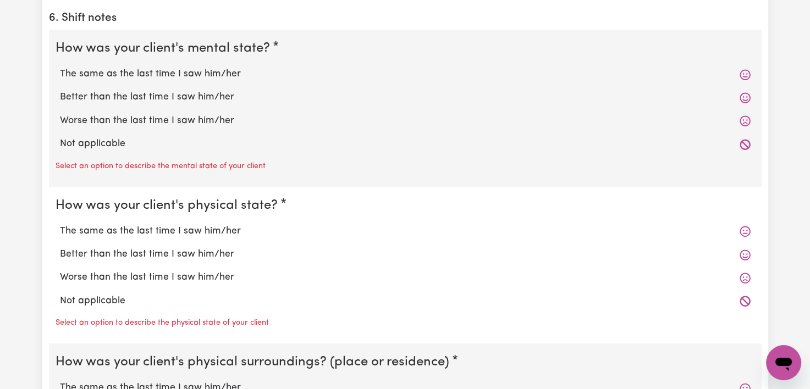
click at [66, 148] on label "Not applicable" at bounding box center [405, 144] width 690 height 14
click at [60, 137] on input "Not applicable" at bounding box center [59, 136] width 1 height 1
radio input "true"
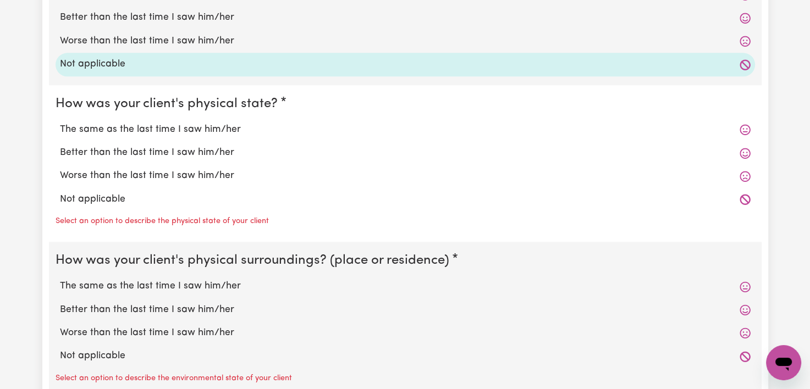
click at [75, 198] on label "Not applicable" at bounding box center [405, 199] width 690 height 14
click at [60, 192] on input "Not applicable" at bounding box center [59, 192] width 1 height 1
radio input "true"
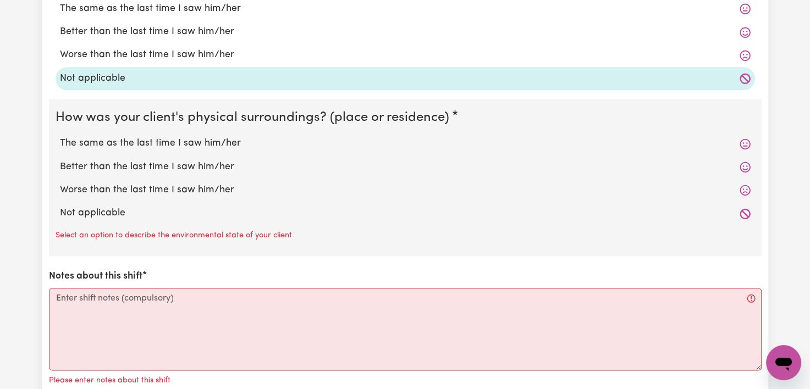
click at [67, 208] on label "Not applicable" at bounding box center [405, 213] width 690 height 14
click at [60, 206] on input "Not applicable" at bounding box center [59, 206] width 1 height 1
radio input "true"
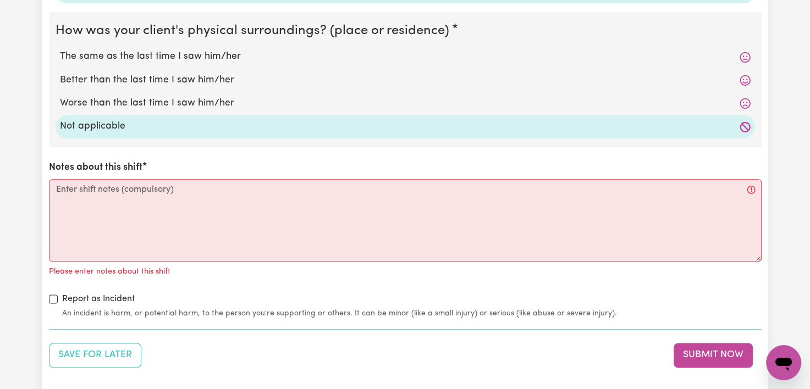
scroll to position [1260, 0]
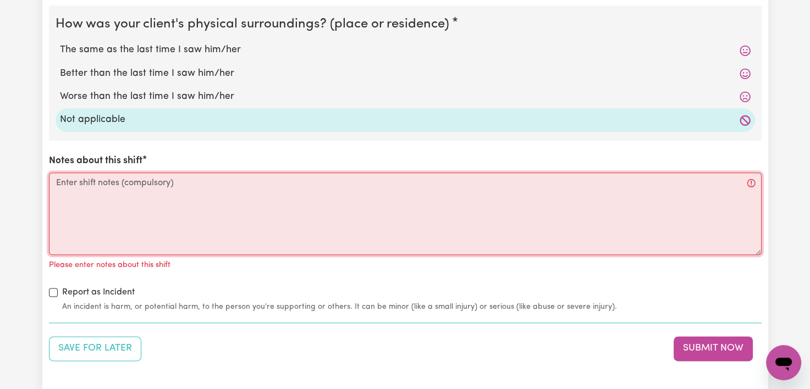
click at [66, 206] on textarea "Notes about this shift" at bounding box center [405, 214] width 712 height 82
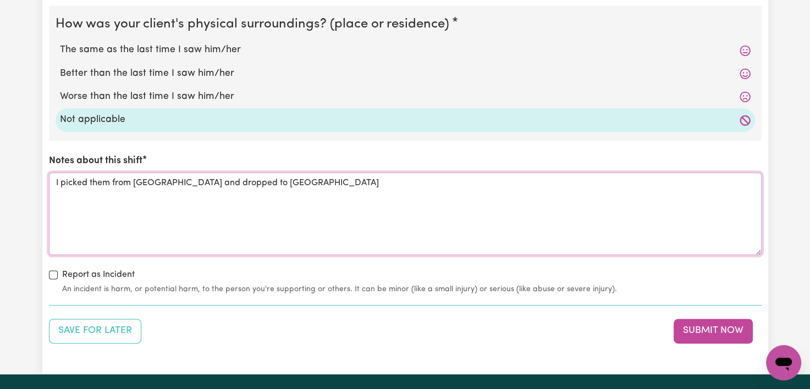
click at [357, 217] on textarea "I picked them from [GEOGRAPHIC_DATA] and dropped to [GEOGRAPHIC_DATA]" at bounding box center [405, 214] width 712 height 82
click at [417, 214] on textarea "I picked them from [GEOGRAPHIC_DATA] and dropped to [GEOGRAPHIC_DATA]" at bounding box center [405, 214] width 712 height 82
type textarea "I picked them from [GEOGRAPHIC_DATA] and dropped to [GEOGRAPHIC_DATA]"
click at [728, 337] on button "Submit Now" at bounding box center [712, 331] width 79 height 24
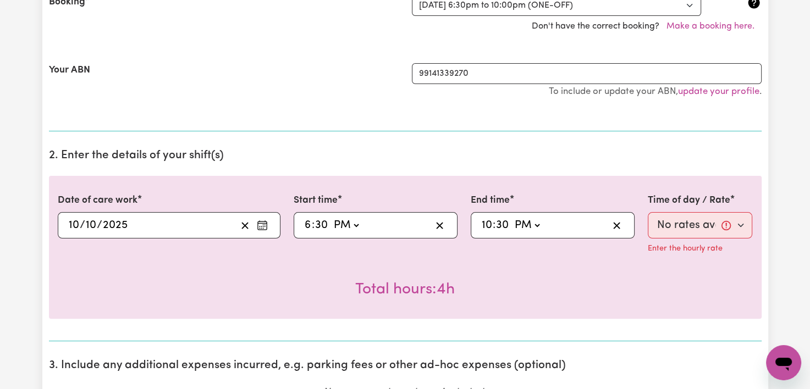
scroll to position [299, 0]
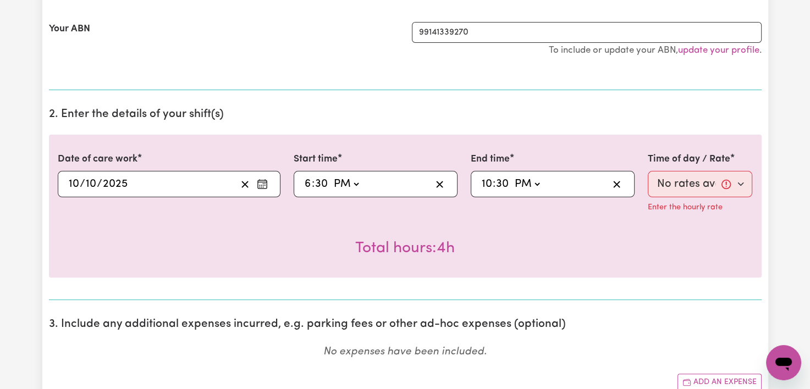
click at [697, 209] on p "Enter the hourly rate" at bounding box center [685, 208] width 75 height 12
click at [695, 212] on p "Enter the hourly rate" at bounding box center [685, 208] width 75 height 12
click at [534, 196] on div "22:30 10 : 30 AM PM" at bounding box center [553, 184] width 164 height 26
click at [543, 185] on div "22:30 10 : 30 AM PM" at bounding box center [544, 184] width 128 height 16
click at [532, 185] on select "AM PM" at bounding box center [527, 184] width 30 height 16
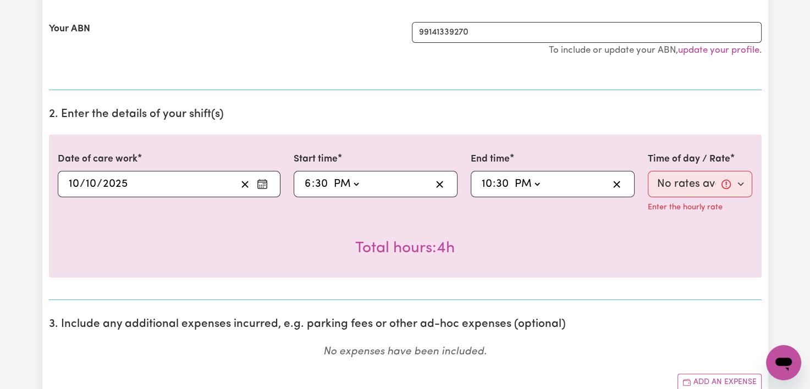
click at [512, 176] on select "AM PM" at bounding box center [527, 184] width 30 height 16
click at [616, 143] on div "Date of care work [DATE] [DATE] Start time 18:30 6 : 30 AM PM End time 22:30 10…" at bounding box center [405, 206] width 712 height 143
click at [697, 209] on p "Enter the hourly rate" at bounding box center [685, 208] width 75 height 12
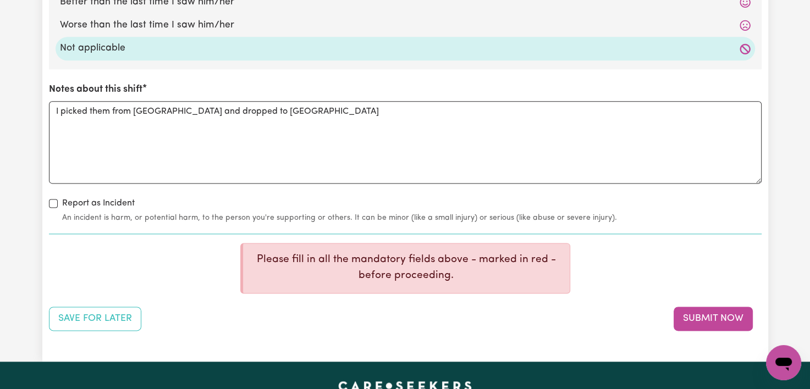
scroll to position [1354, 0]
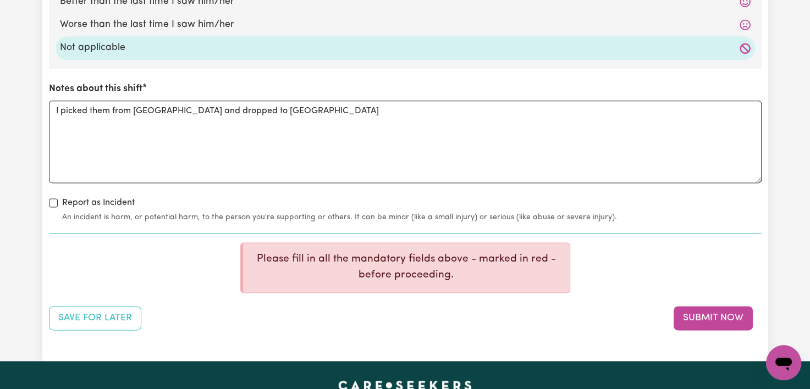
click at [714, 319] on button "Submit Now" at bounding box center [712, 318] width 79 height 24
click at [103, 312] on button "Save for Later" at bounding box center [95, 318] width 92 height 24
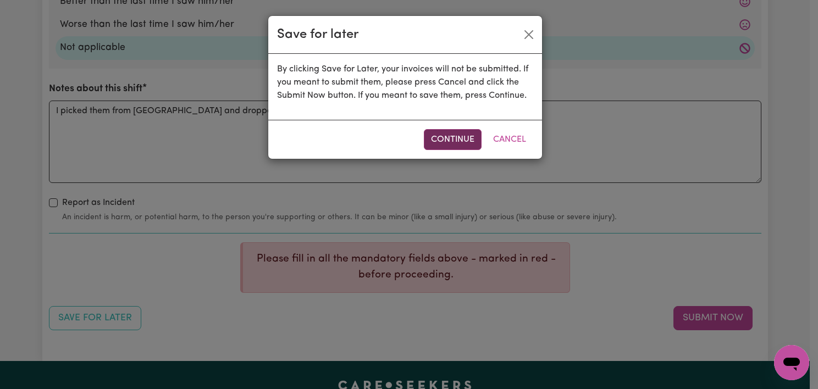
click at [474, 139] on button "Continue" at bounding box center [453, 139] width 58 height 21
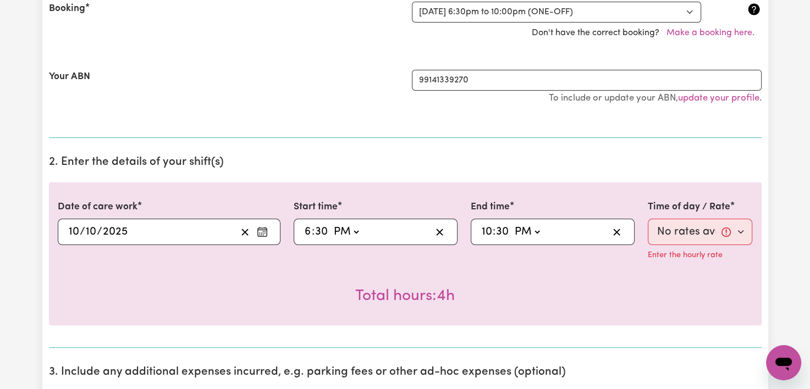
scroll to position [235, 0]
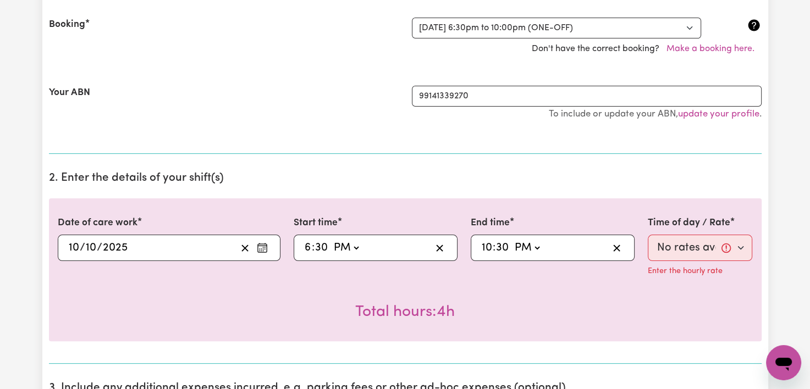
click at [209, 240] on div "[DATE] [DATE]" at bounding box center [151, 248] width 169 height 16
click at [390, 247] on div "18:30 6 : 30 AM PM" at bounding box center [367, 248] width 128 height 16
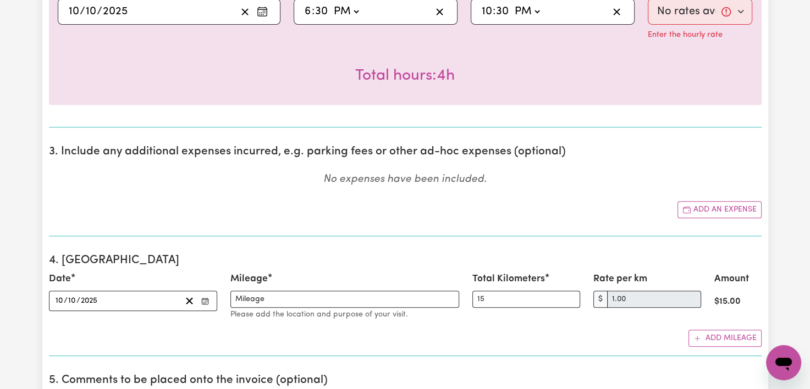
scroll to position [485, 0]
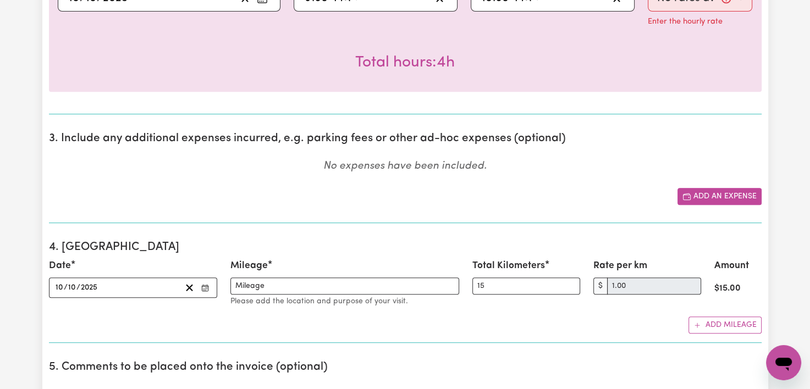
click at [699, 194] on button "Add an expense" at bounding box center [719, 196] width 84 height 17
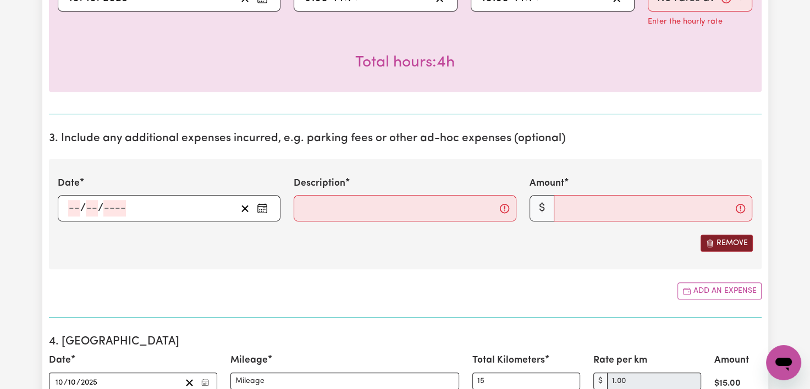
click at [721, 245] on button "Remove" at bounding box center [726, 243] width 52 height 17
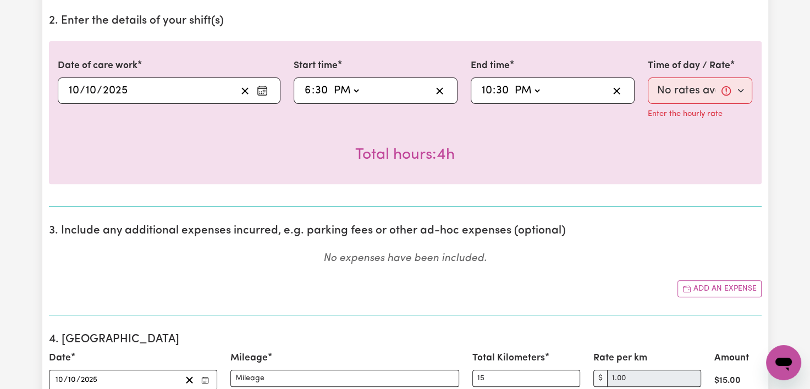
scroll to position [384, 0]
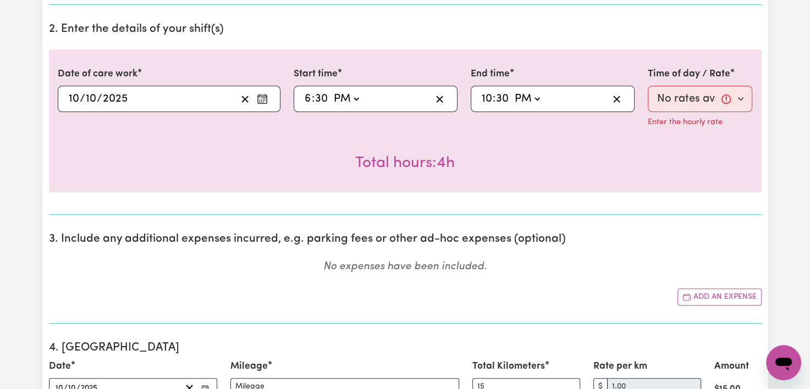
click at [696, 128] on div "Time of day / Rate No rates available for selected time Enter the hourly rate" at bounding box center [700, 100] width 118 height 67
click at [714, 121] on p "Enter the hourly rate" at bounding box center [685, 123] width 75 height 12
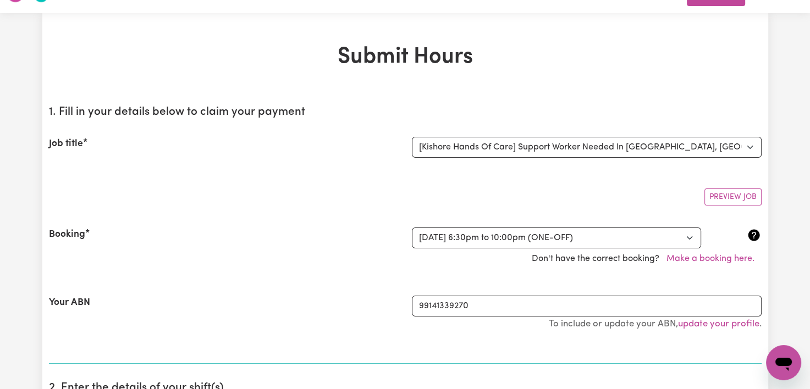
scroll to position [0, 0]
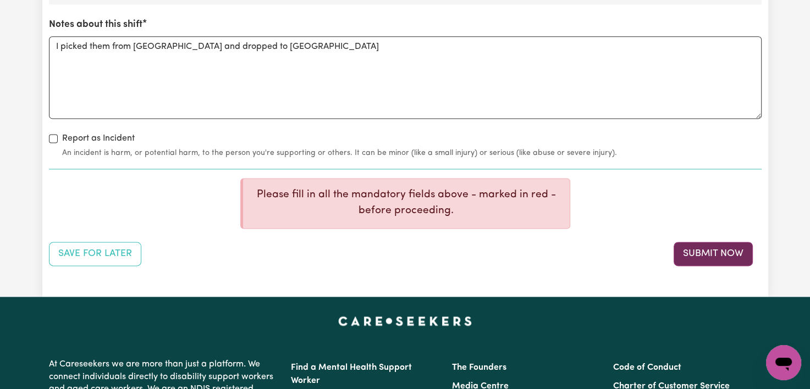
click at [732, 242] on button "Submit Now" at bounding box center [712, 254] width 79 height 24
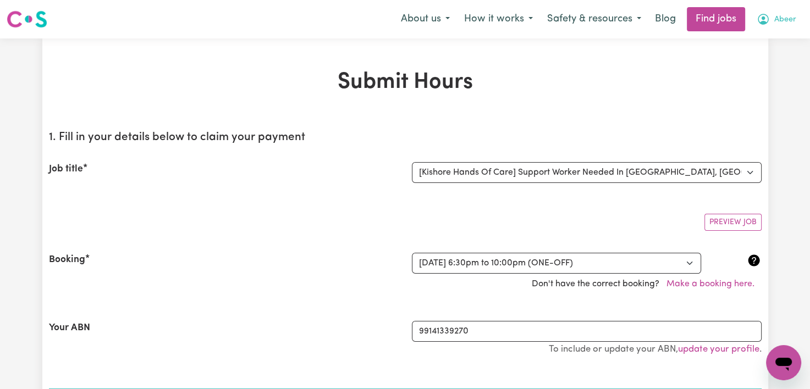
click at [768, 16] on icon "My Account" at bounding box center [762, 19] width 13 height 13
click at [750, 63] on link "My Dashboard" at bounding box center [759, 63] width 87 height 21
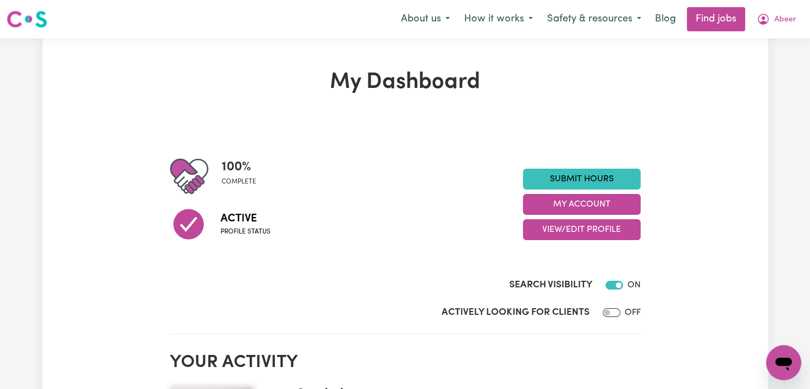
click at [778, 23] on span "Abeer" at bounding box center [785, 20] width 22 height 12
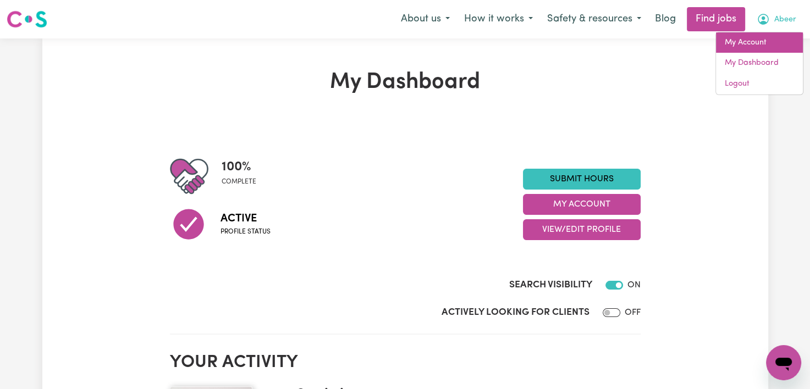
click at [759, 44] on link "My Account" at bounding box center [759, 42] width 87 height 21
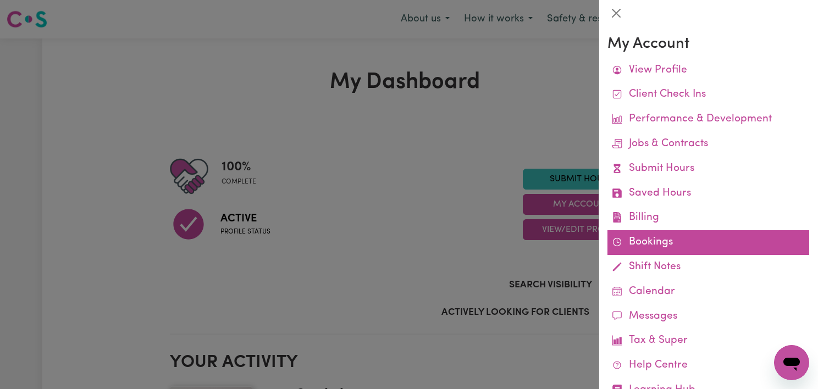
click at [635, 240] on link "Bookings" at bounding box center [708, 242] width 202 height 25
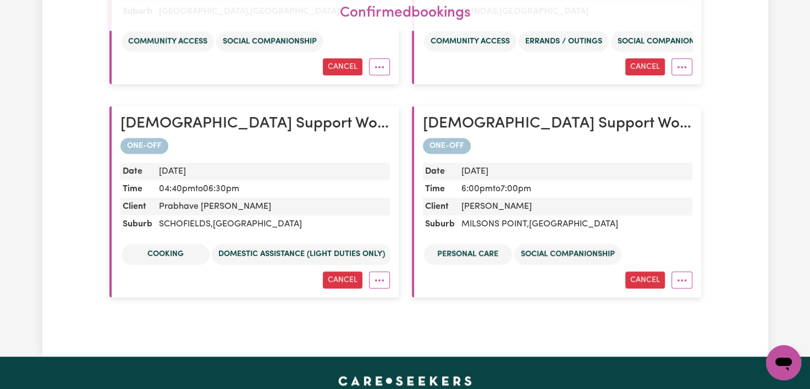
scroll to position [854, 0]
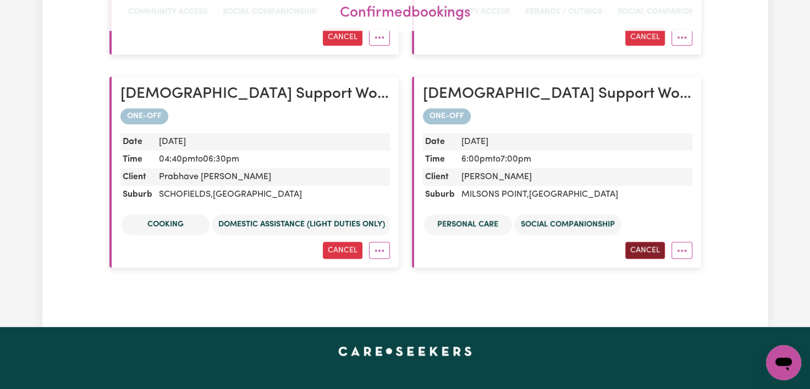
click at [649, 254] on button "Cancel" at bounding box center [645, 250] width 40 height 17
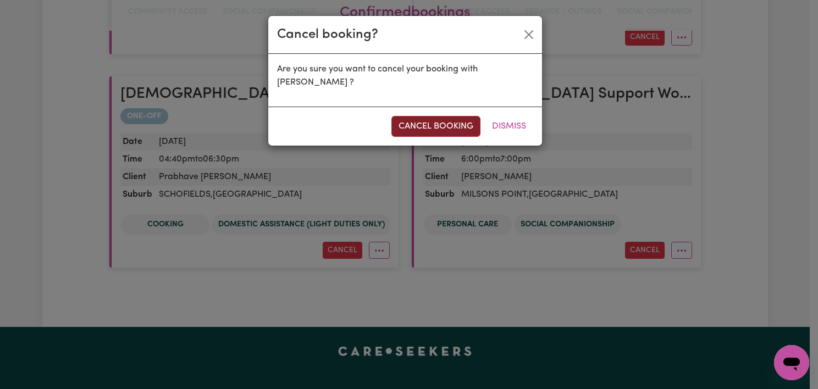
click at [441, 122] on button "cancel booking" at bounding box center [435, 126] width 89 height 21
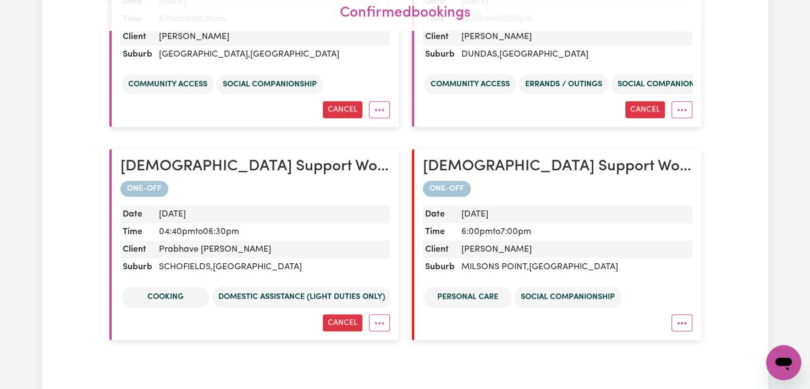
scroll to position [778, 0]
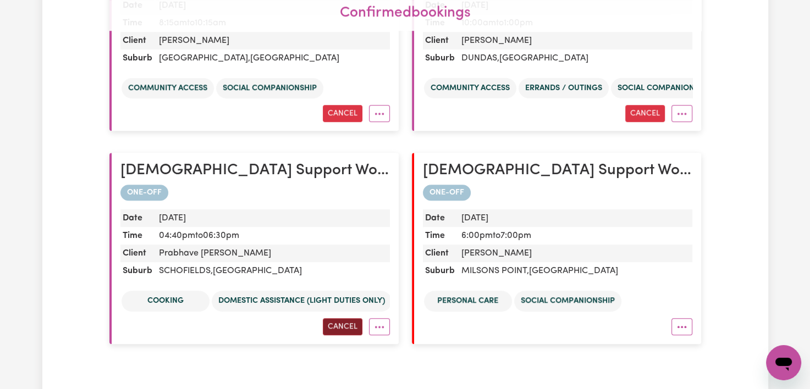
click at [342, 325] on button "Cancel" at bounding box center [343, 326] width 40 height 17
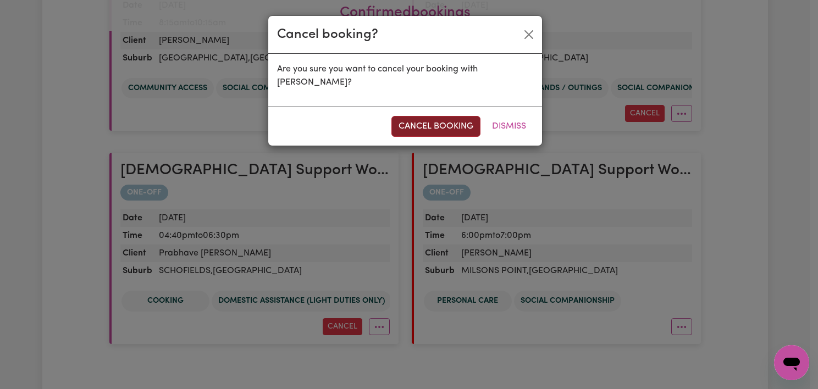
click at [422, 128] on button "cancel booking" at bounding box center [435, 126] width 89 height 21
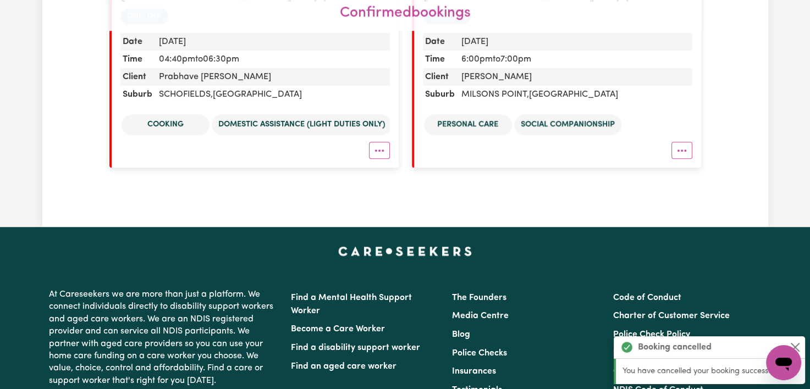
scroll to position [999, 0]
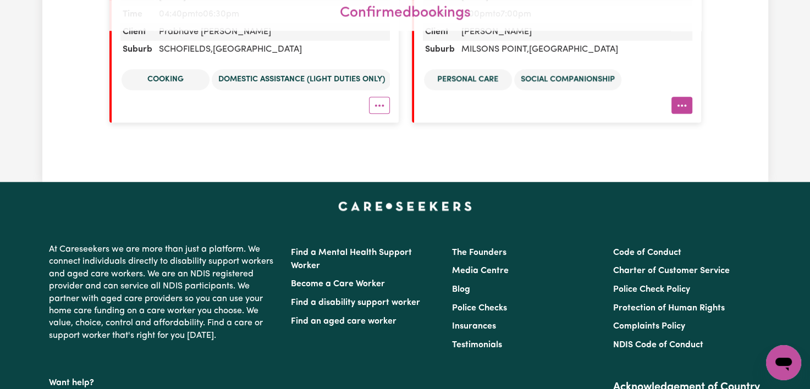
click at [684, 110] on icon "More options" at bounding box center [681, 105] width 11 height 11
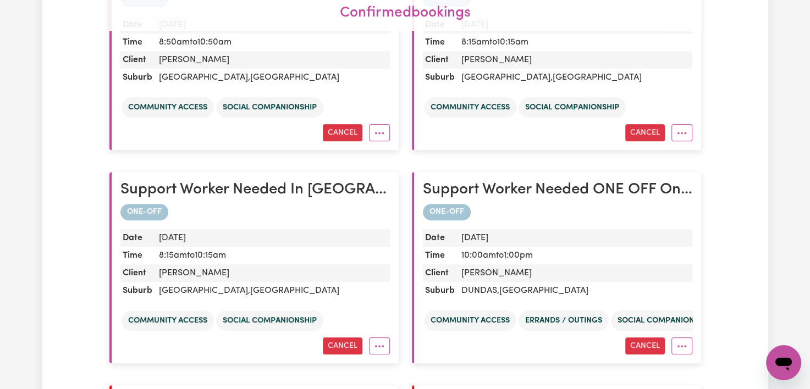
scroll to position [544, 0]
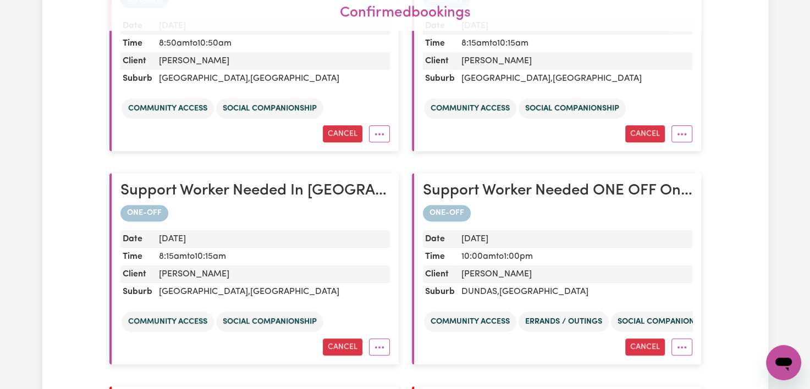
click at [550, 194] on h2 "Support Worker Needed ONE OFF On [DATE] In [GEOGRAPHIC_DATA], [GEOGRAPHIC_DATA]" at bounding box center [557, 191] width 269 height 19
click at [486, 236] on dd "[DATE]" at bounding box center [574, 239] width 235 height 18
click at [479, 266] on dd "[PERSON_NAME]" at bounding box center [574, 275] width 235 height 18
click at [645, 343] on button "Cancel" at bounding box center [645, 347] width 40 height 17
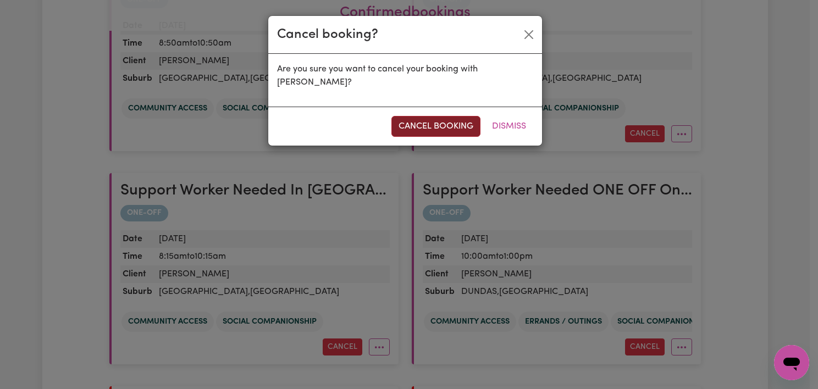
click at [452, 116] on button "cancel booking" at bounding box center [435, 126] width 89 height 21
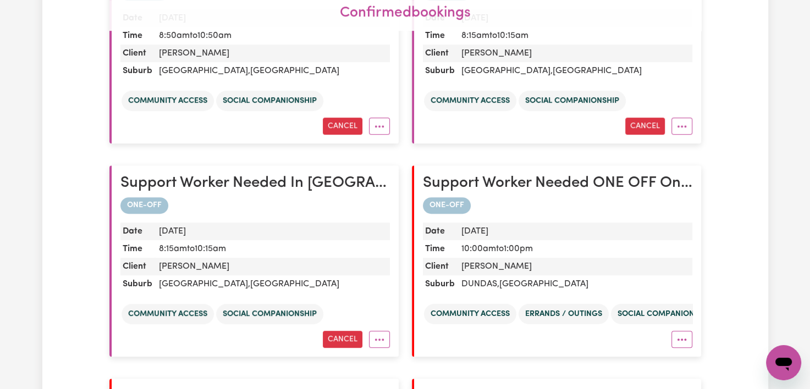
scroll to position [0, 0]
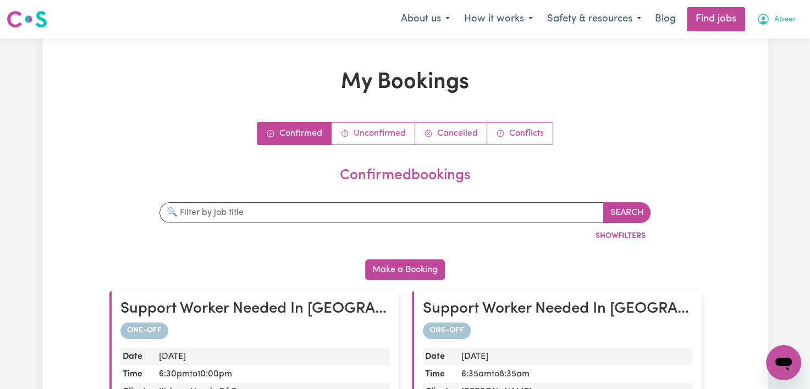
click at [787, 17] on span "Abeer" at bounding box center [785, 20] width 22 height 12
